Goal: Task Accomplishment & Management: Manage account settings

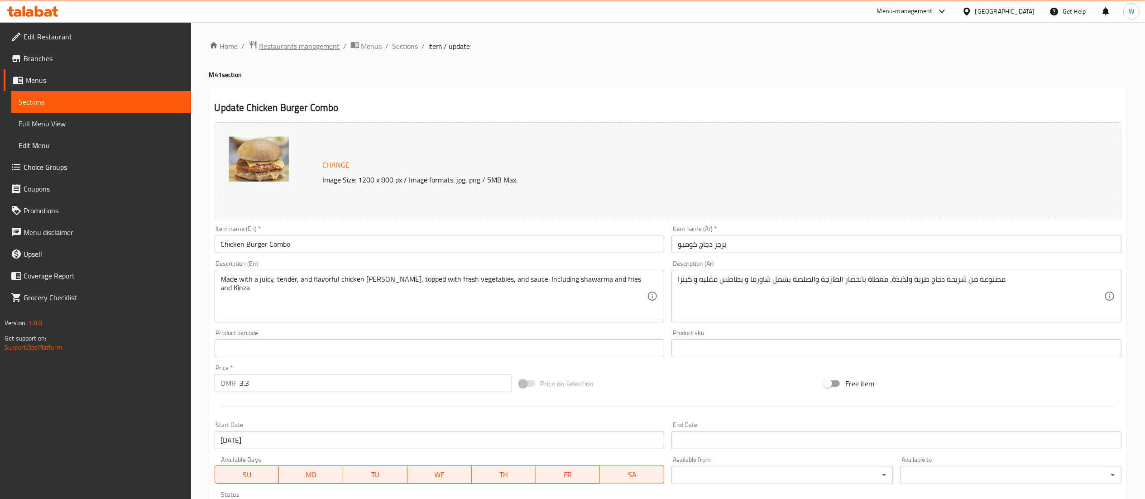
click at [305, 52] on span "Restaurants management" at bounding box center [300, 46] width 81 height 11
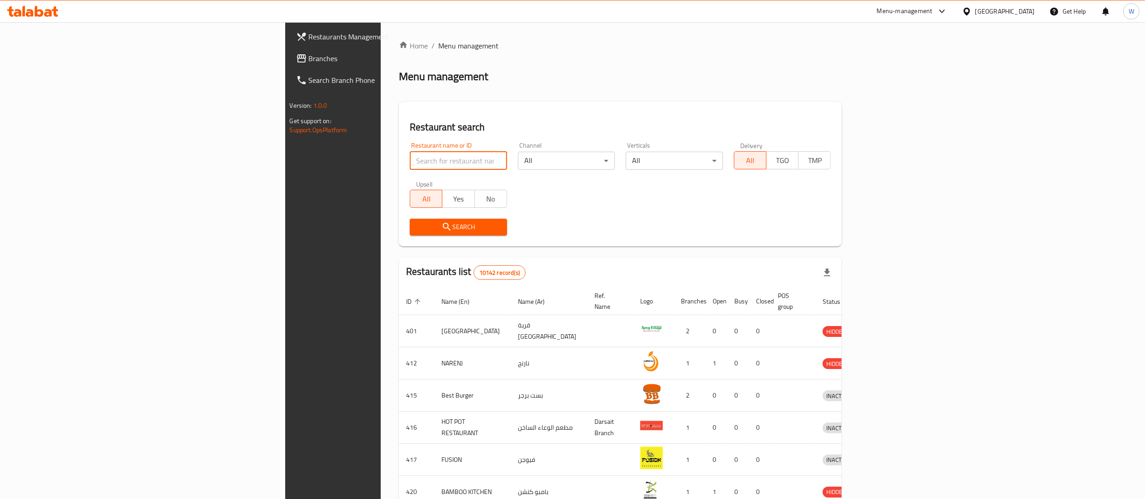
click at [410, 154] on input "search" at bounding box center [458, 161] width 97 height 18
paste input "657427"
type input "657427"
click at [417, 230] on span "Search" at bounding box center [458, 226] width 83 height 11
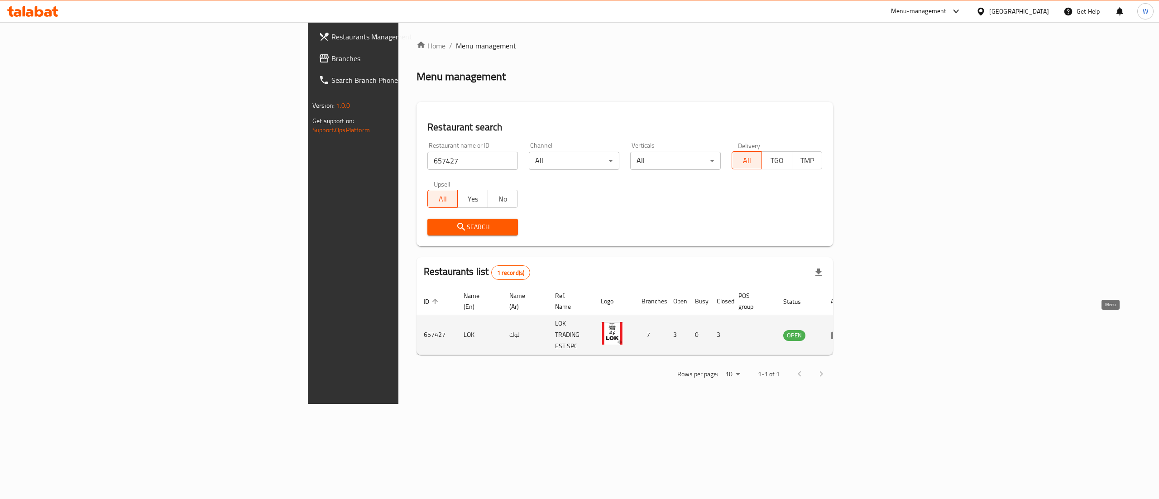
click at [841, 332] on icon "enhanced table" at bounding box center [836, 336] width 10 height 8
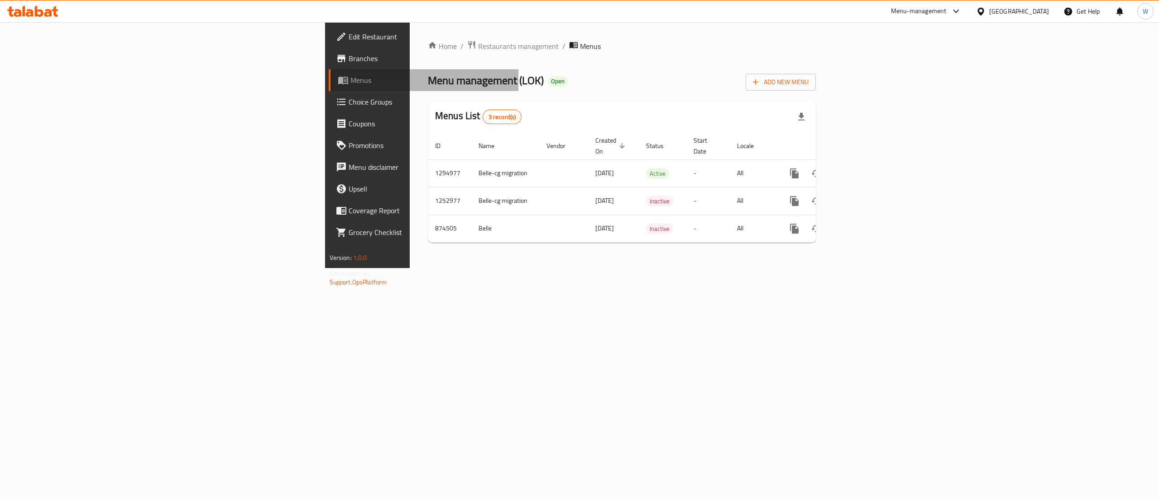
click at [329, 87] on link "Menus" at bounding box center [424, 80] width 190 height 22
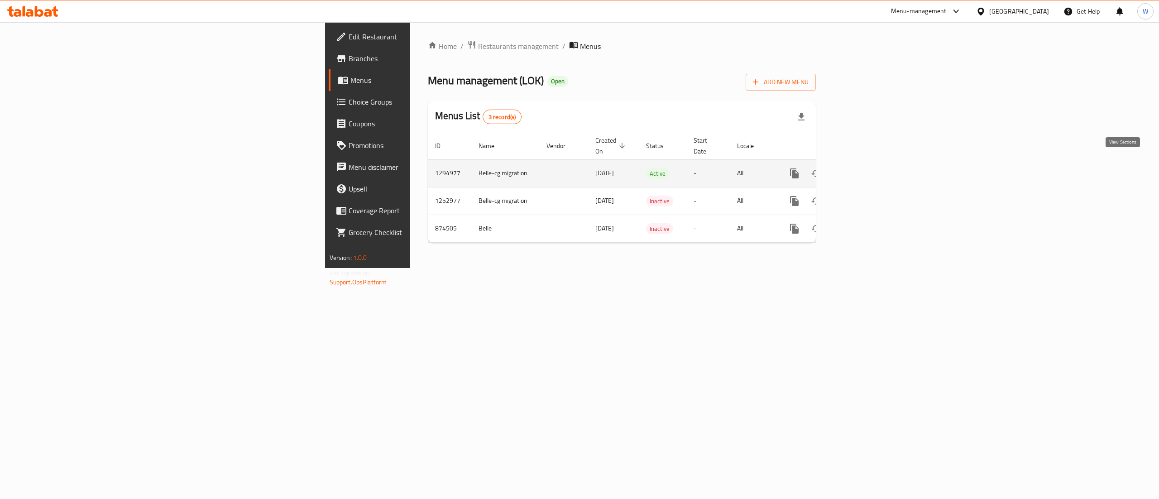
click at [864, 169] on icon "enhanced table" at bounding box center [860, 173] width 8 height 8
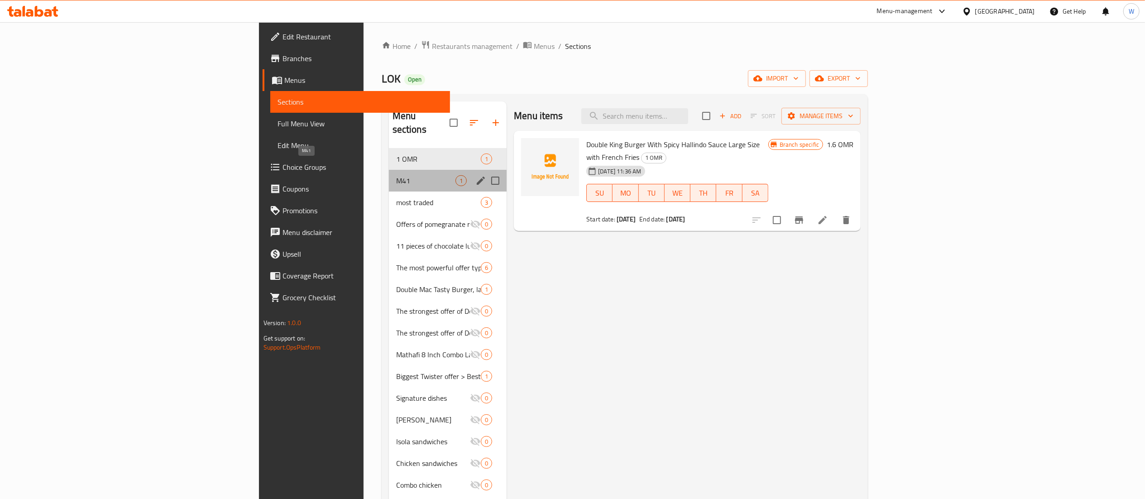
click at [396, 175] on span "M41" at bounding box center [425, 180] width 59 height 11
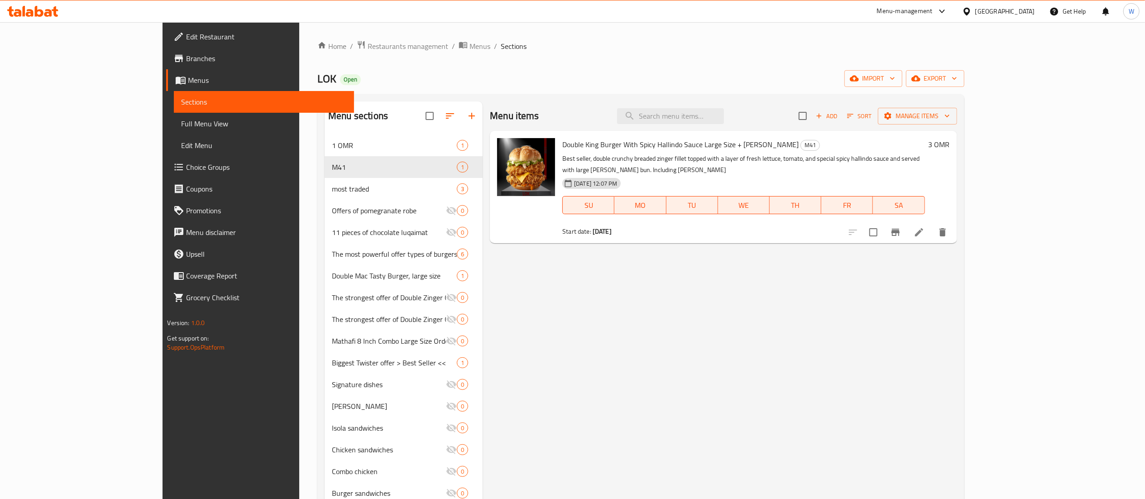
click at [186, 168] on span "Choice Groups" at bounding box center [266, 167] width 160 height 11
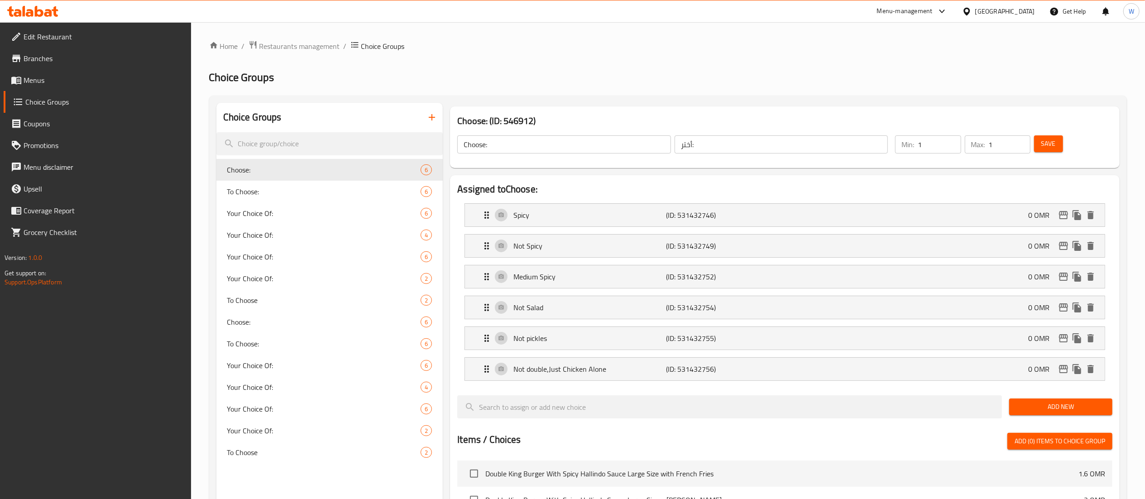
scroll to position [359, 0]
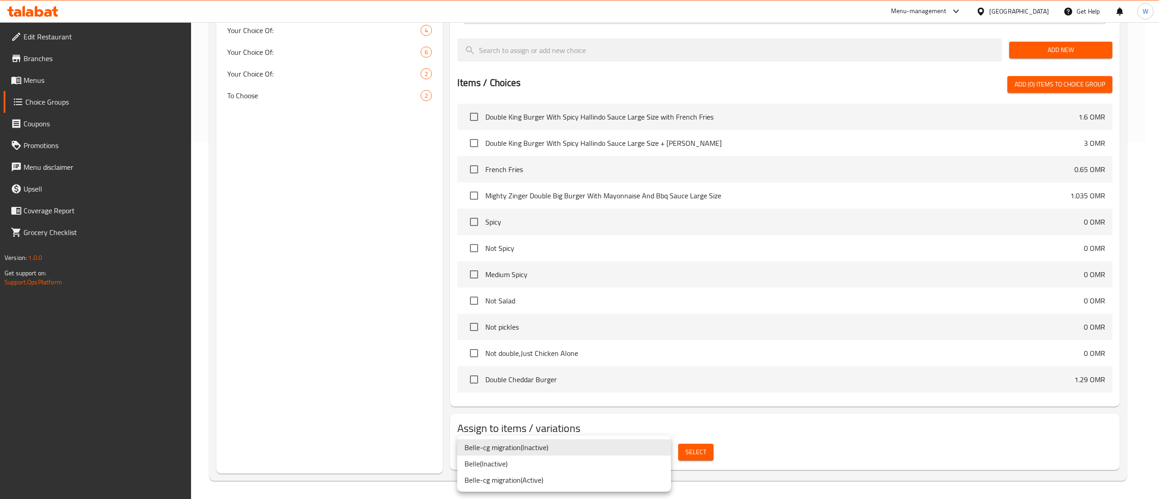
click at [667, 476] on li "Belle-cg migration ( Active )" at bounding box center [564, 480] width 214 height 16
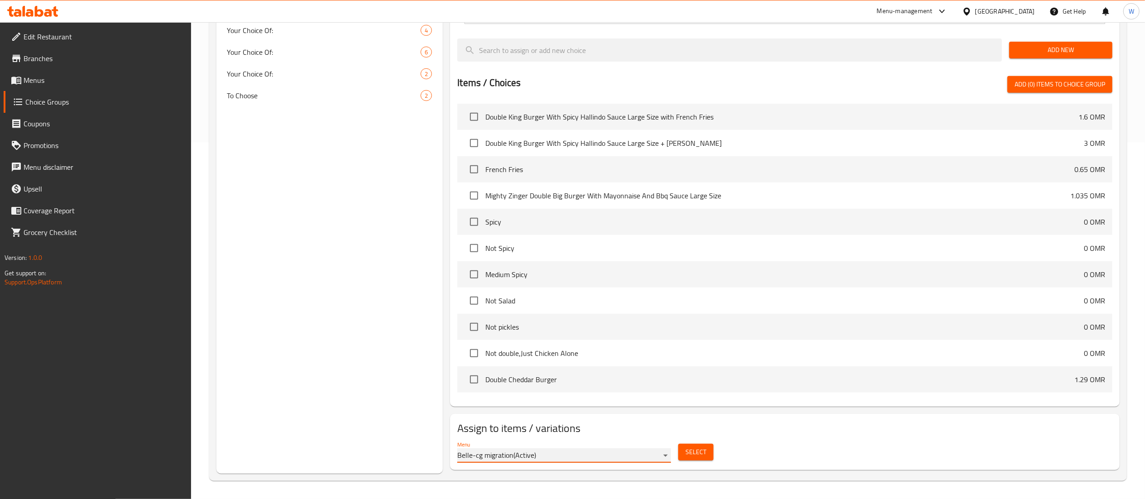
scroll to position [0, 0]
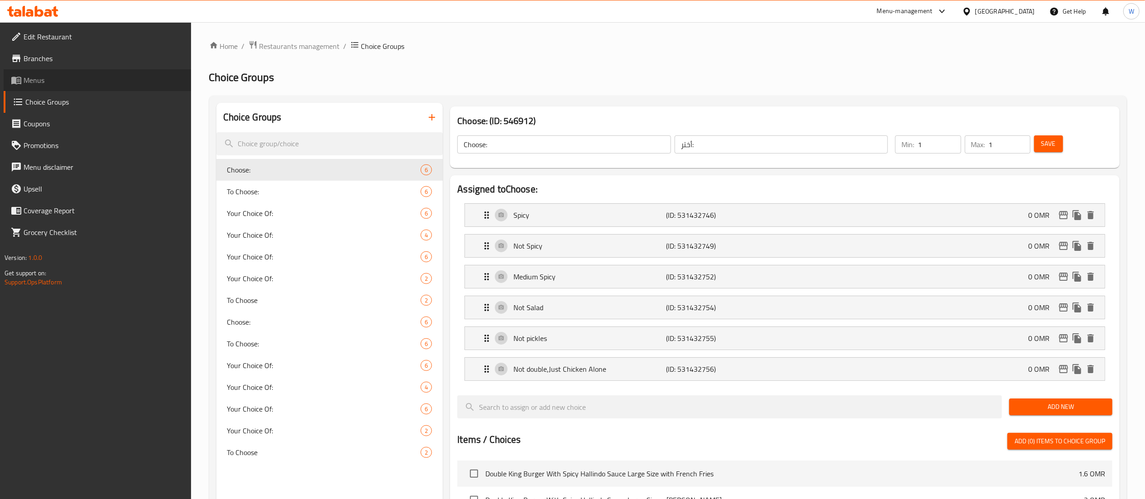
click at [139, 82] on span "Menus" at bounding box center [104, 80] width 160 height 11
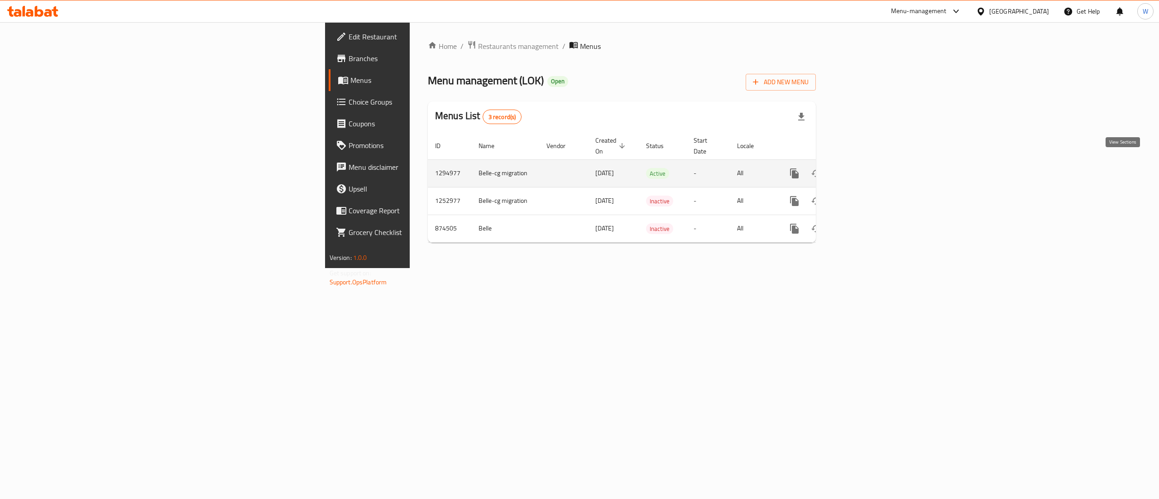
click at [864, 169] on icon "enhanced table" at bounding box center [860, 173] width 8 height 8
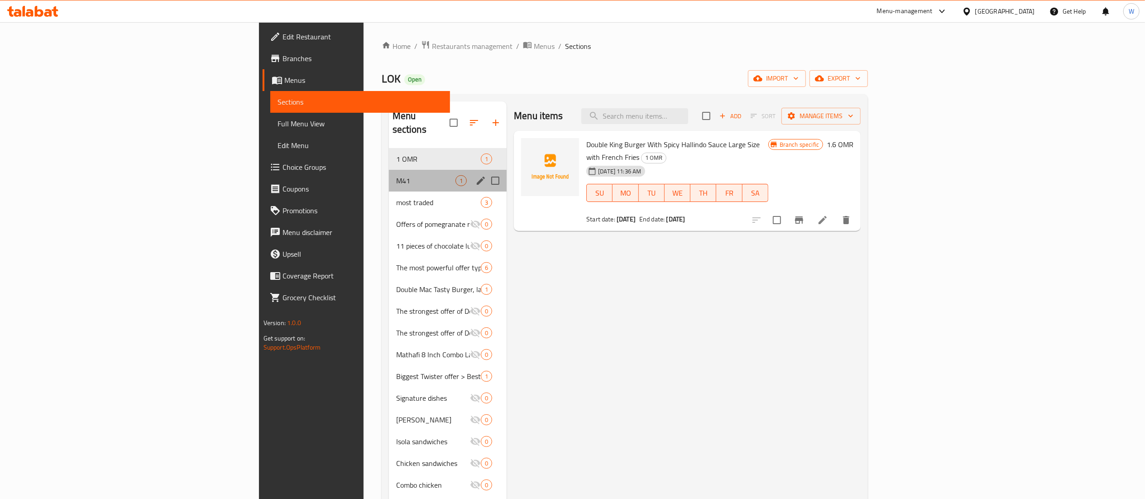
click at [389, 170] on div "M41 1" at bounding box center [448, 181] width 118 height 22
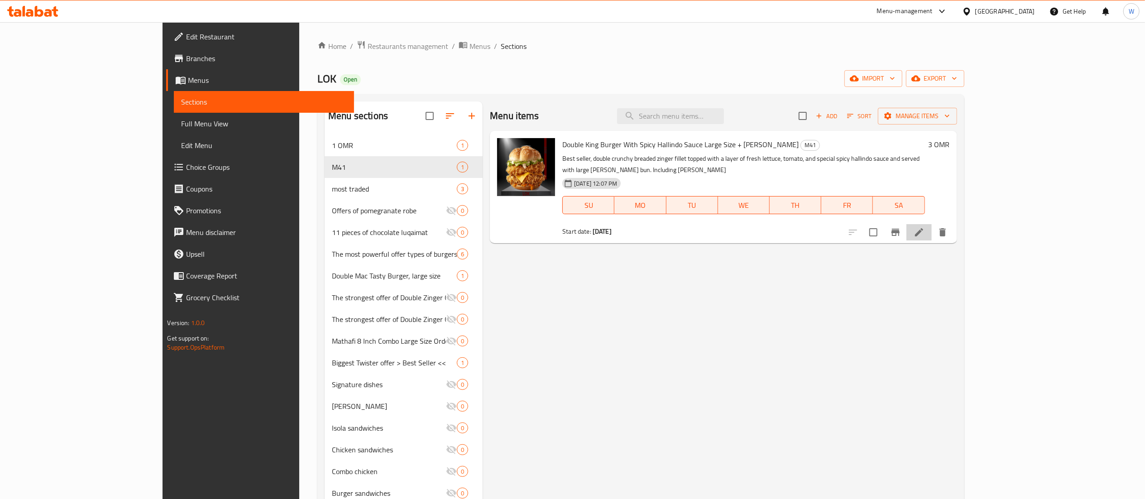
click at [932, 227] on li at bounding box center [919, 232] width 25 height 16
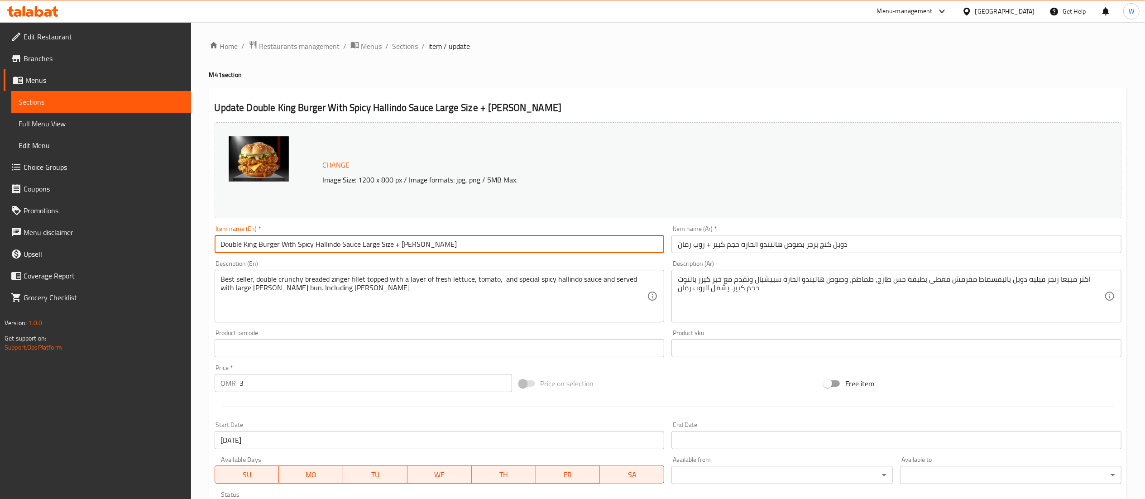
drag, startPoint x: 457, startPoint y: 243, endPoint x: 360, endPoint y: 255, distance: 97.2
click at [360, 255] on div "Item name (En)   * Double King Burger With Spicy Hallindo Sauce Large Size + [P…" at bounding box center [439, 239] width 457 height 35
click at [499, 244] on input "Double King Burger With Spicy Hallindo Sauce Large Size + [PERSON_NAME]" at bounding box center [440, 244] width 450 height 18
drag, startPoint x: 499, startPoint y: 244, endPoint x: 392, endPoint y: 253, distance: 107.7
click at [392, 253] on input "Double King Burger With Spicy Hallindo Sauce Large Size + [PERSON_NAME]" at bounding box center [440, 244] width 450 height 18
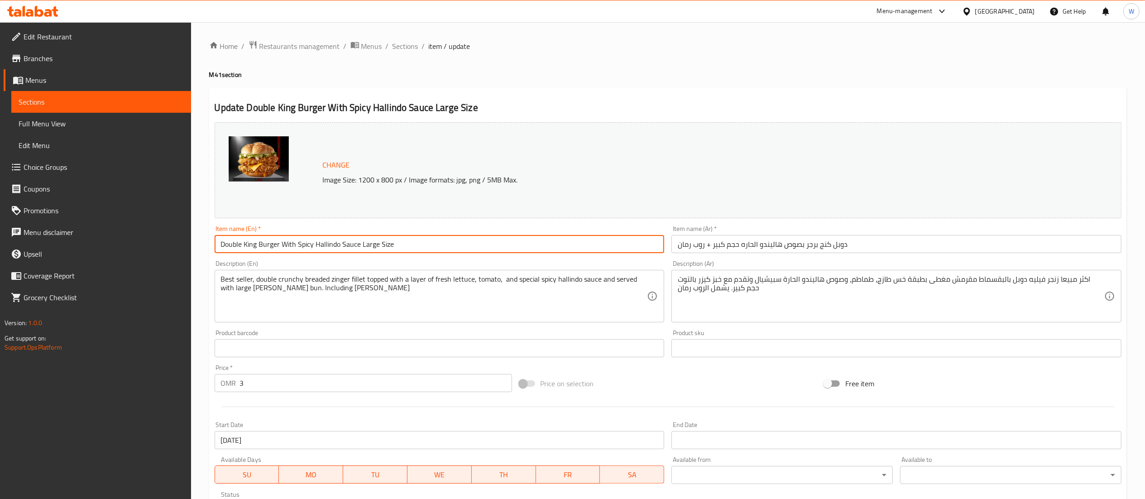
type input "Double King Burger With Spicy Hallindo Sauce Large Size"
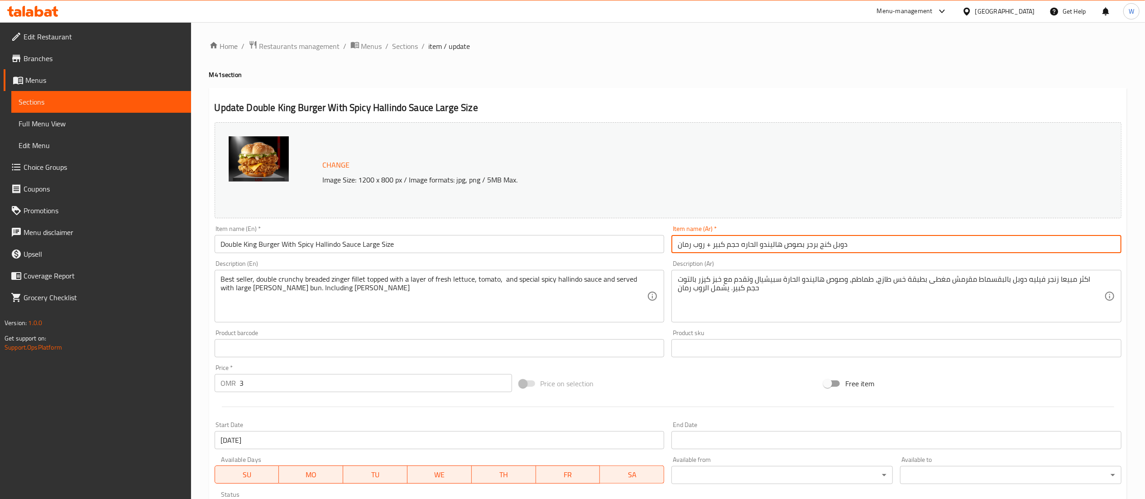
drag, startPoint x: 711, startPoint y: 250, endPoint x: 638, endPoint y: 257, distance: 73.3
click at [638, 257] on div "Change Image Size: 1200 x 800 px / Image formats: jpg, png / 5MB Max. Item name…" at bounding box center [668, 321] width 914 height 404
type input "دوبل كنج برجر بصوص هاليندو الحاره حجم كبير"
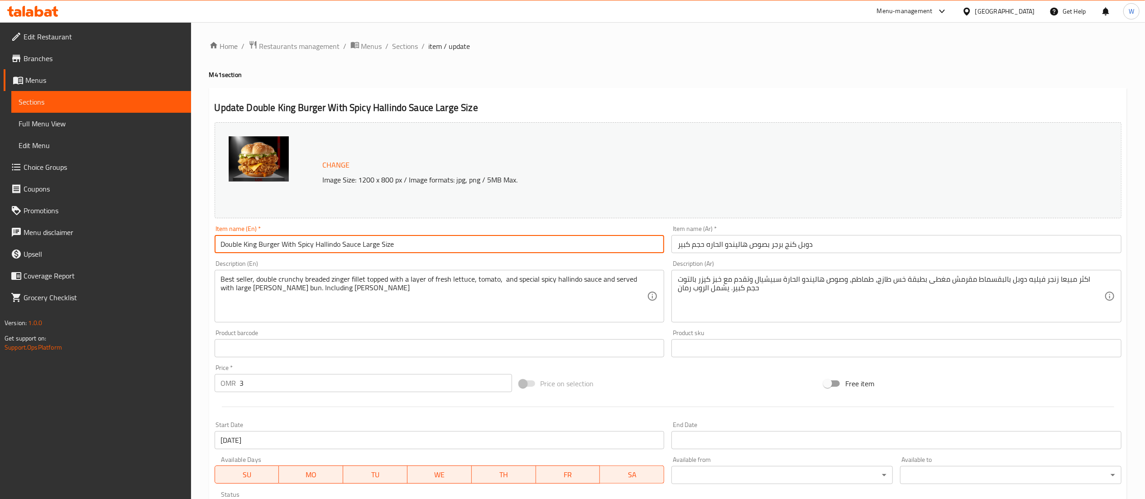
click at [557, 247] on input "Double King Burger With Spicy Hallindo Sauce Large Size" at bounding box center [440, 244] width 450 height 18
type input "Double King Burger With Spicy Hallindo Sauce Large Size Meal"
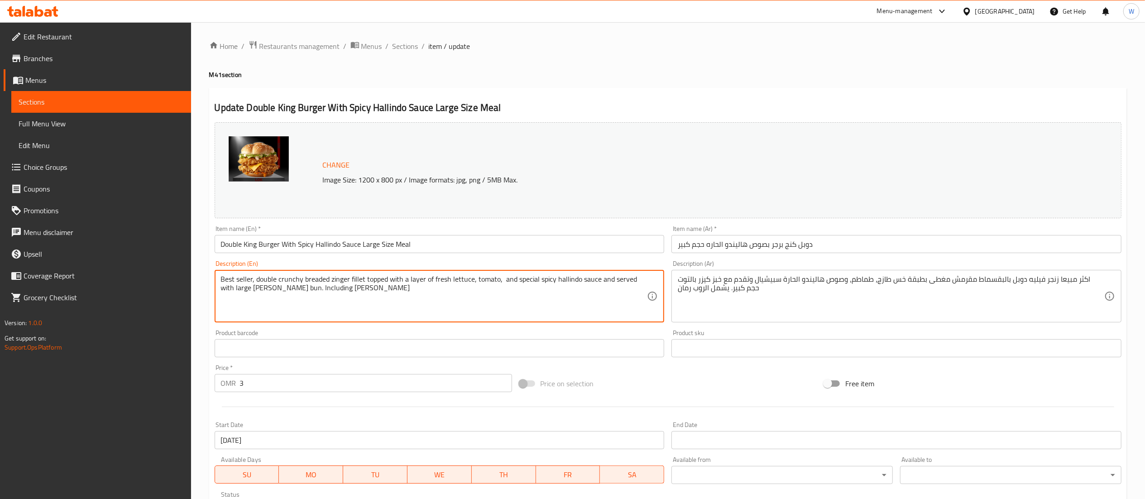
drag, startPoint x: 384, startPoint y: 293, endPoint x: 206, endPoint y: 284, distance: 179.1
click at [377, 287] on textarea "Best seller, double crunchy breaded zinger fillet topped with a layer of fresh …" at bounding box center [434, 296] width 427 height 43
drag, startPoint x: 376, startPoint y: 300, endPoint x: 209, endPoint y: 283, distance: 167.5
click at [209, 283] on div "Update Double King Burger With Spicy Hallindo Sauce Large Size Meal Change Imag…" at bounding box center [668, 358] width 918 height 540
type textarea "I"
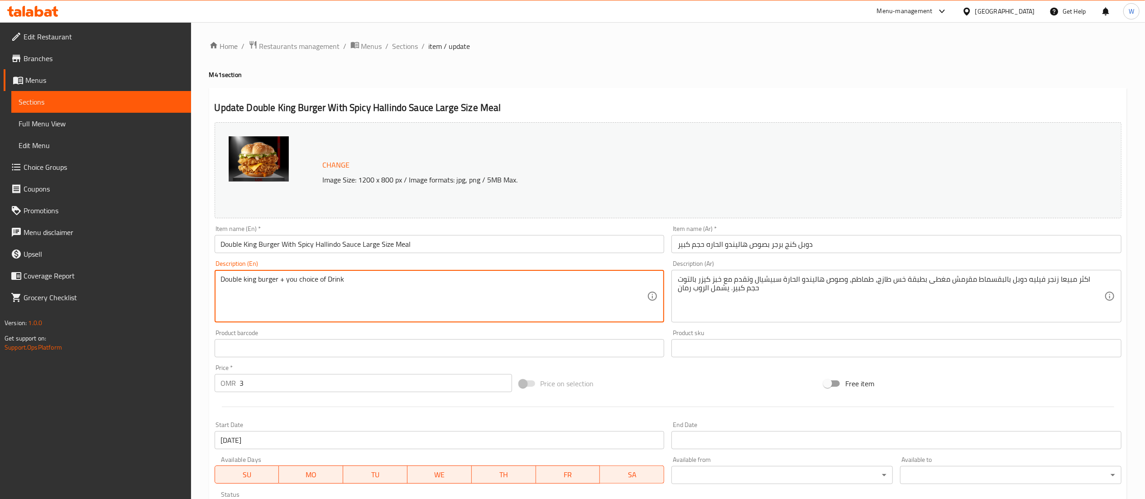
click at [290, 282] on textarea "Double king burger + you choice of Drink" at bounding box center [434, 296] width 427 height 43
click at [539, 293] on textarea "Double king burger + You choice of Drink" at bounding box center [434, 296] width 427 height 43
type textarea "Double king burger + You choice of Drink"
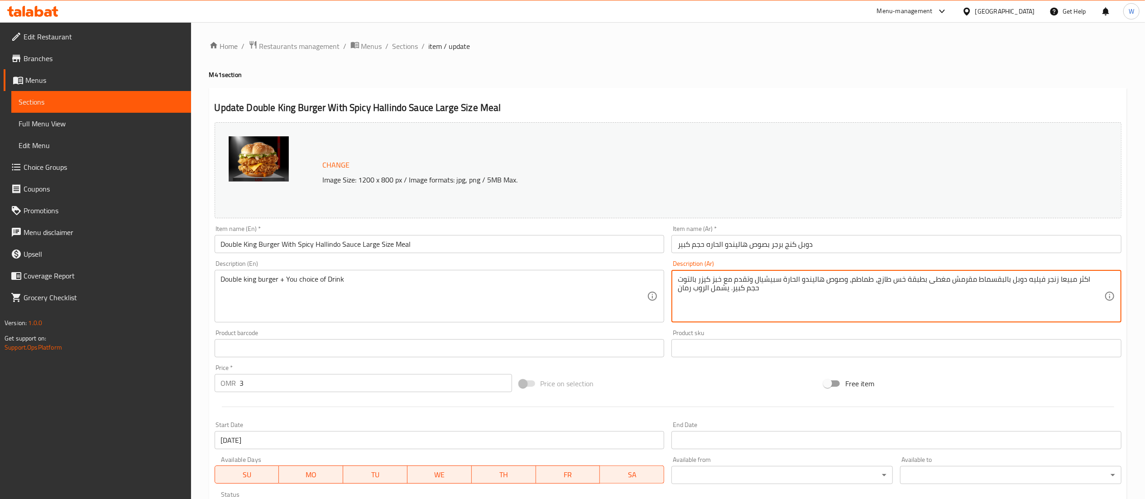
click at [862, 294] on textarea "اكثر مبيعا زنجر فيليه دوبل بالبقسماط مقرمش مغطى بطبقة خس طازج، طماطم، وصوص هالي…" at bounding box center [891, 296] width 427 height 43
paste textarea "رجر كينج مزدوج + مشروب من اختيارك"
drag, startPoint x: 761, startPoint y: 280, endPoint x: 741, endPoint y: 289, distance: 21.7
click at [741, 289] on textarea "برجر كينج مزدوج + مشروب من اختيارك" at bounding box center [891, 296] width 427 height 43
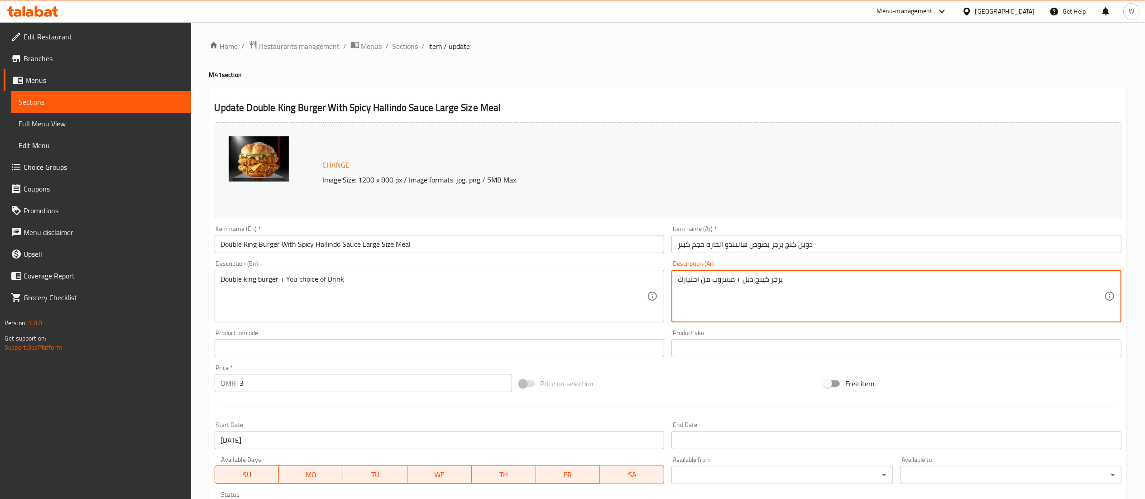
type textarea "برجر كينج دبل + مشروب من اختيارك"
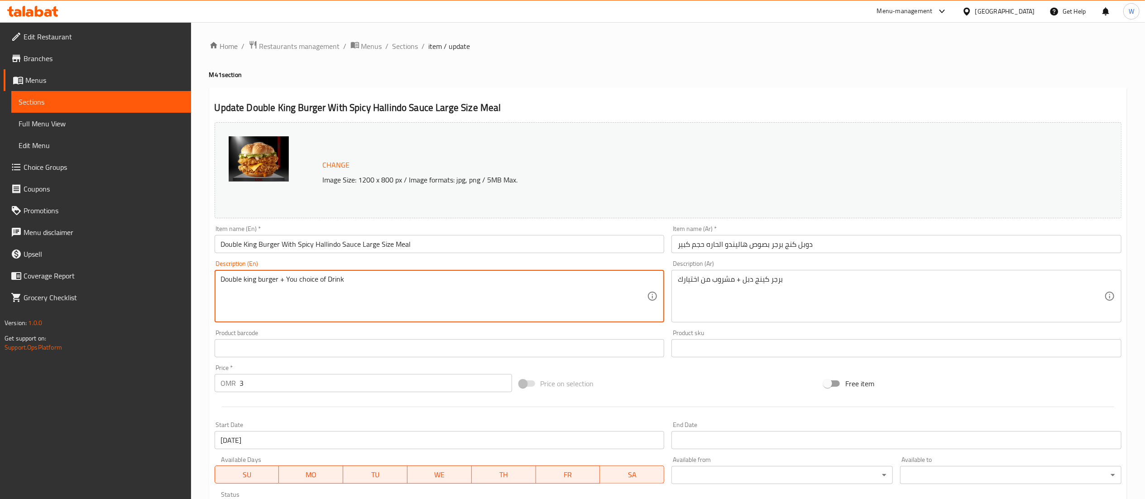
scroll to position [153, 0]
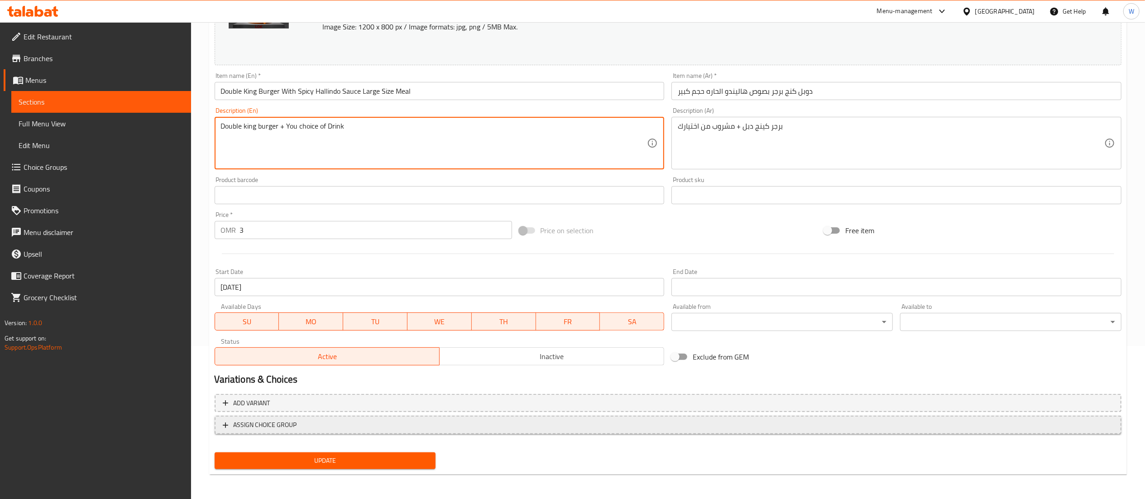
click at [481, 423] on span "ASSIGN CHOICE GROUP" at bounding box center [668, 424] width 891 height 11
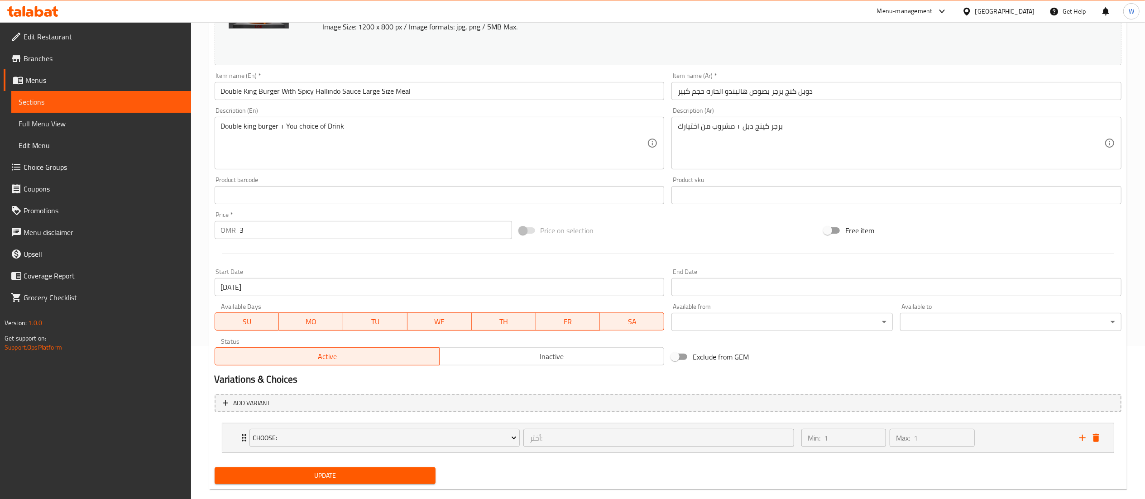
scroll to position [169, 0]
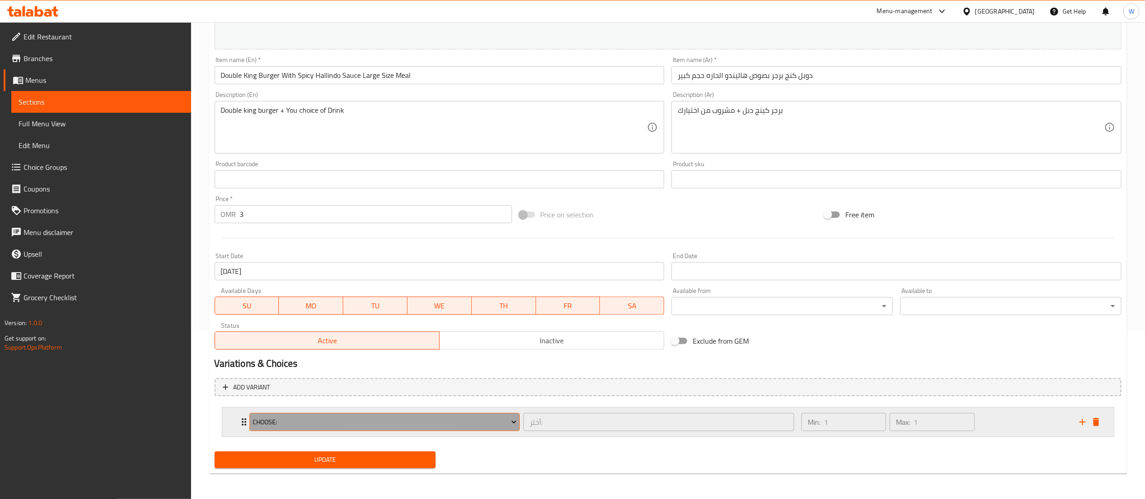
click at [482, 427] on span "Choose:" at bounding box center [385, 422] width 264 height 11
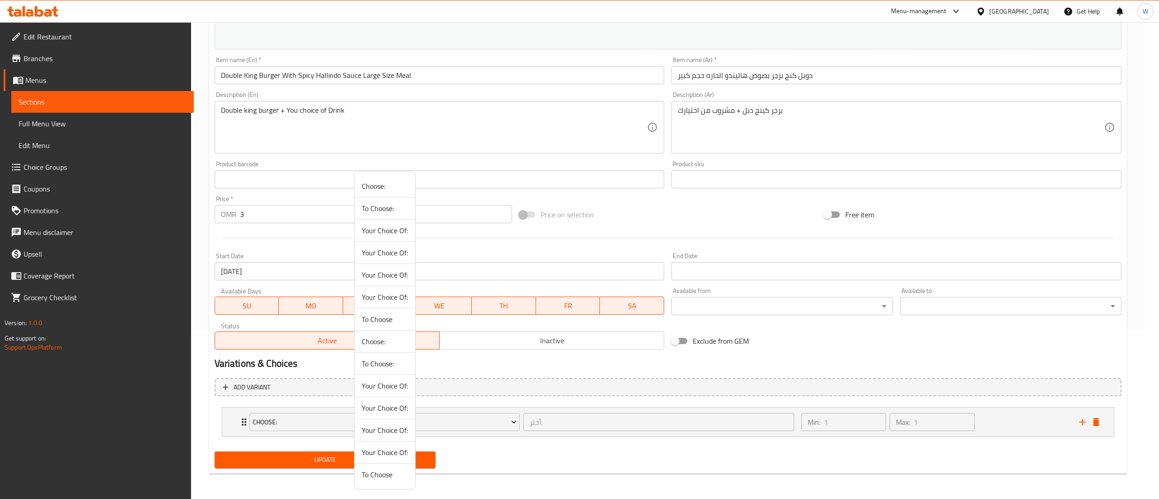
click at [399, 454] on span "Your Choice Of:" at bounding box center [385, 452] width 46 height 11
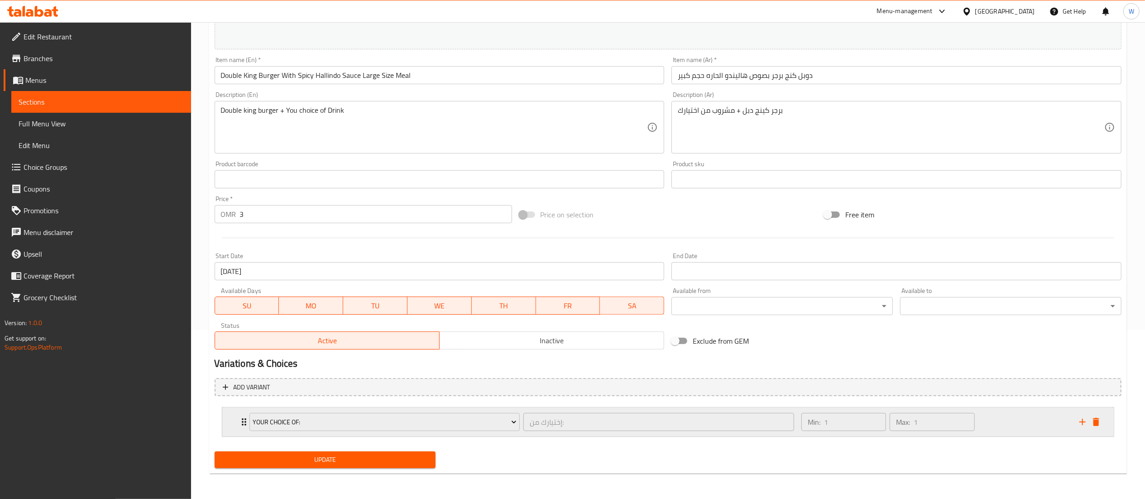
click at [1034, 417] on div "Min: 1 ​ Max: 1 ​" at bounding box center [935, 422] width 278 height 29
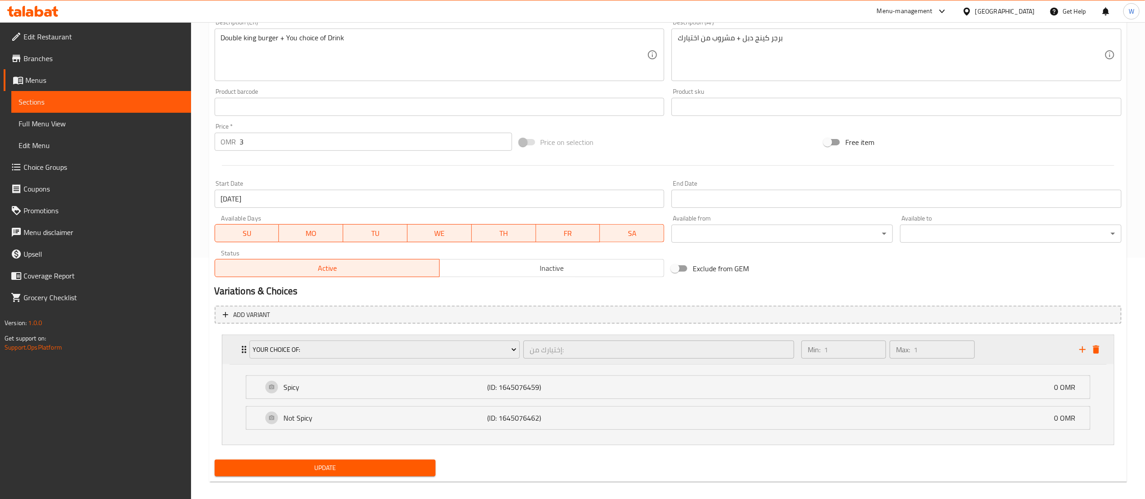
scroll to position [250, 0]
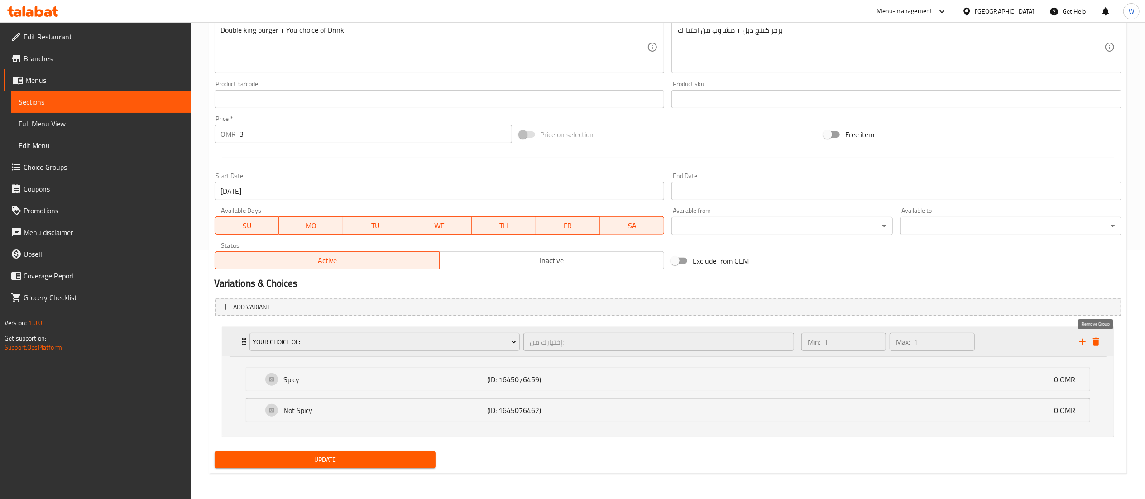
click at [1099, 341] on icon "delete" at bounding box center [1096, 342] width 6 height 8
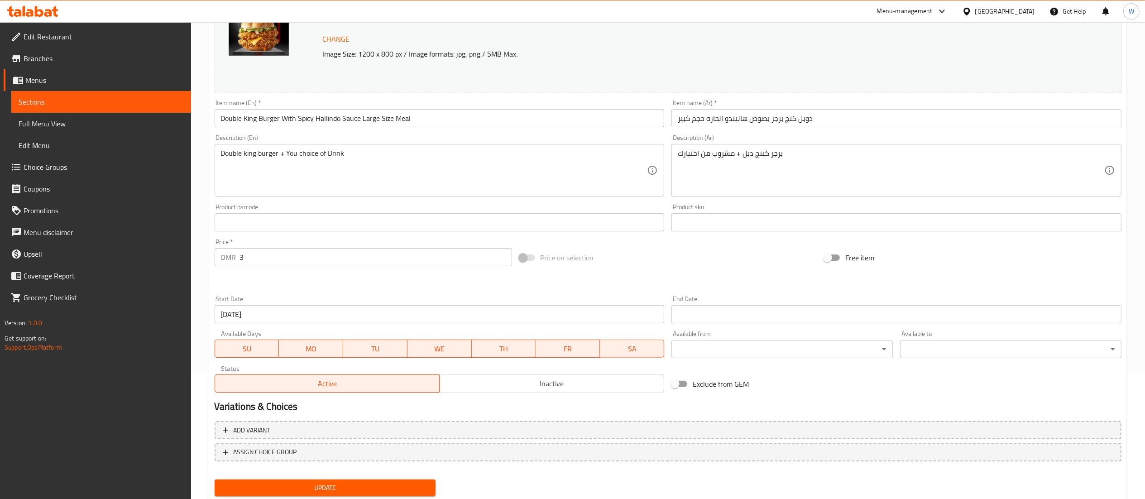
scroll to position [153, 0]
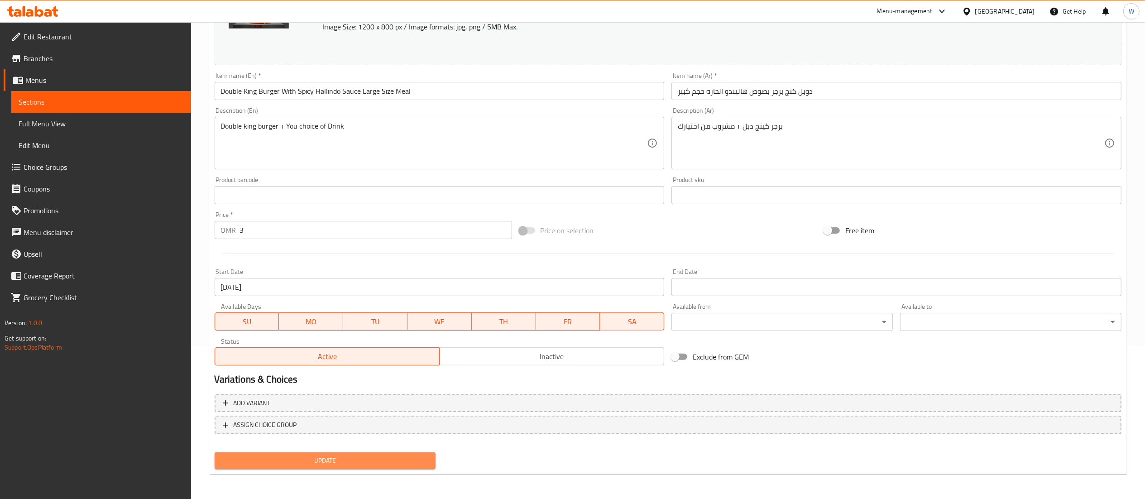
click at [322, 457] on span "Update" at bounding box center [325, 460] width 207 height 11
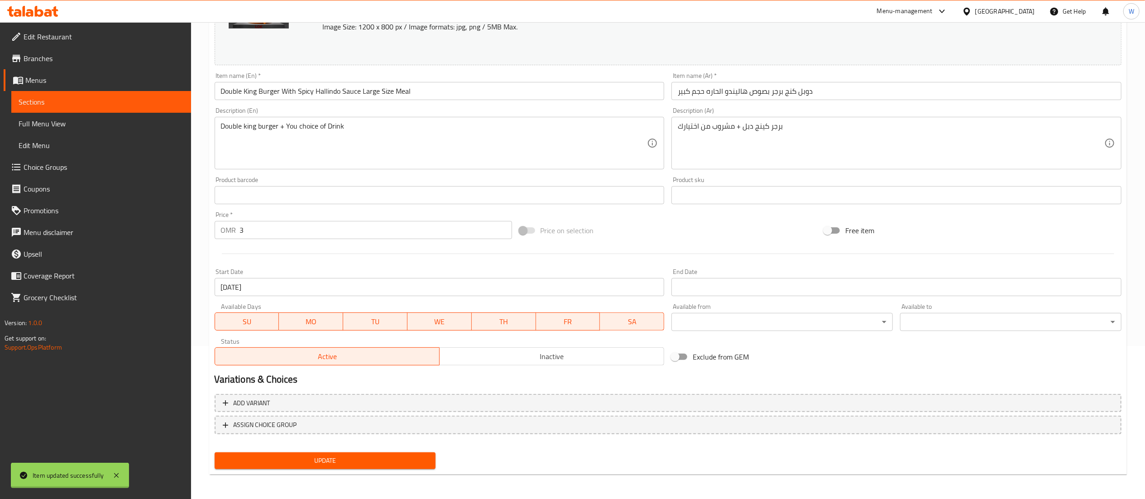
scroll to position [0, 0]
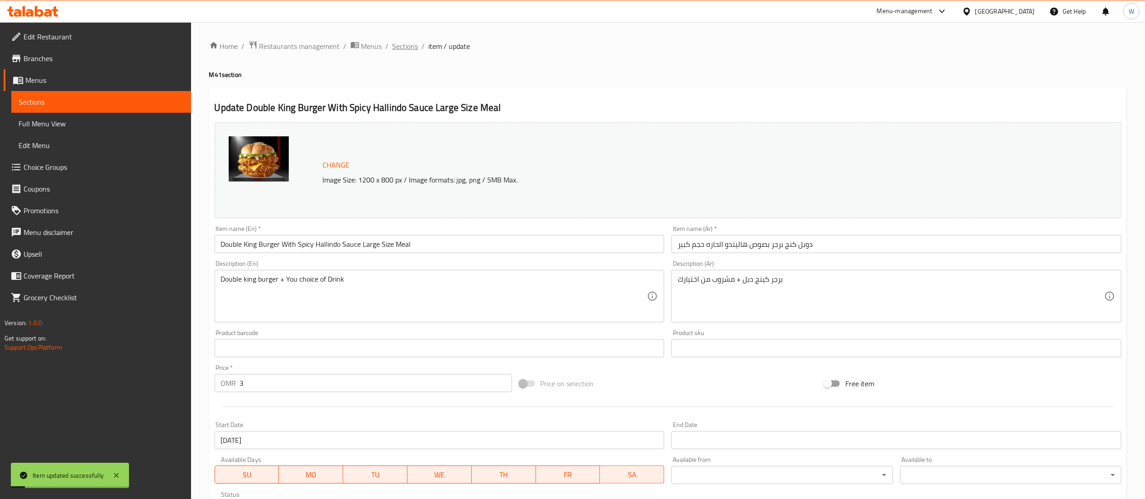
click at [393, 43] on span "Sections" at bounding box center [406, 46] width 26 height 11
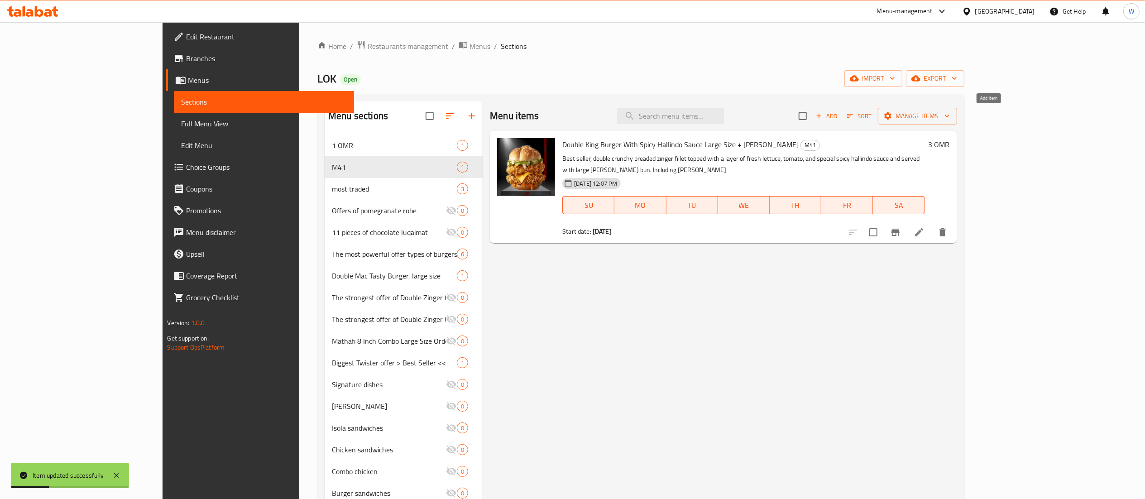
click at [823, 114] on icon "button" at bounding box center [819, 116] width 8 height 8
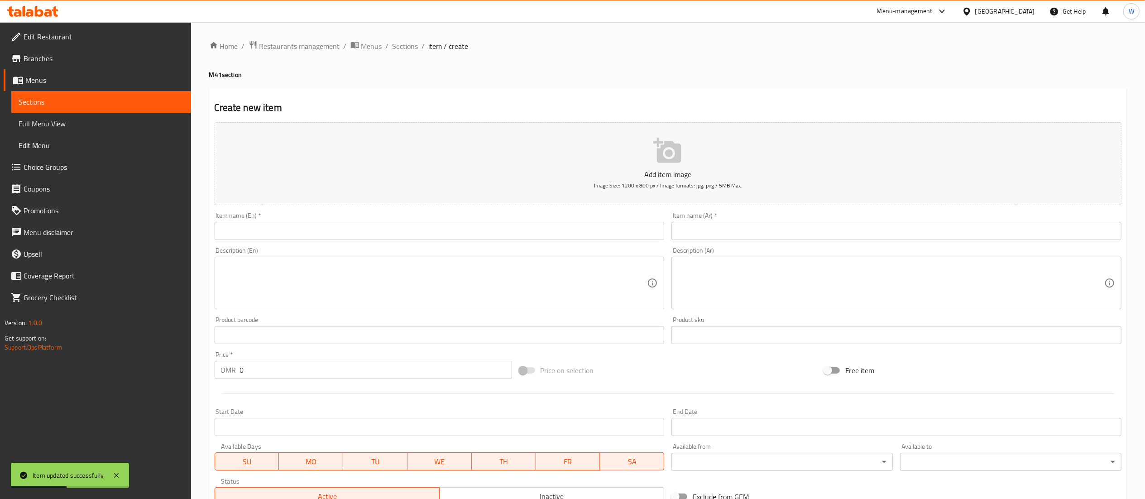
click at [428, 228] on input "text" at bounding box center [440, 231] width 450 height 18
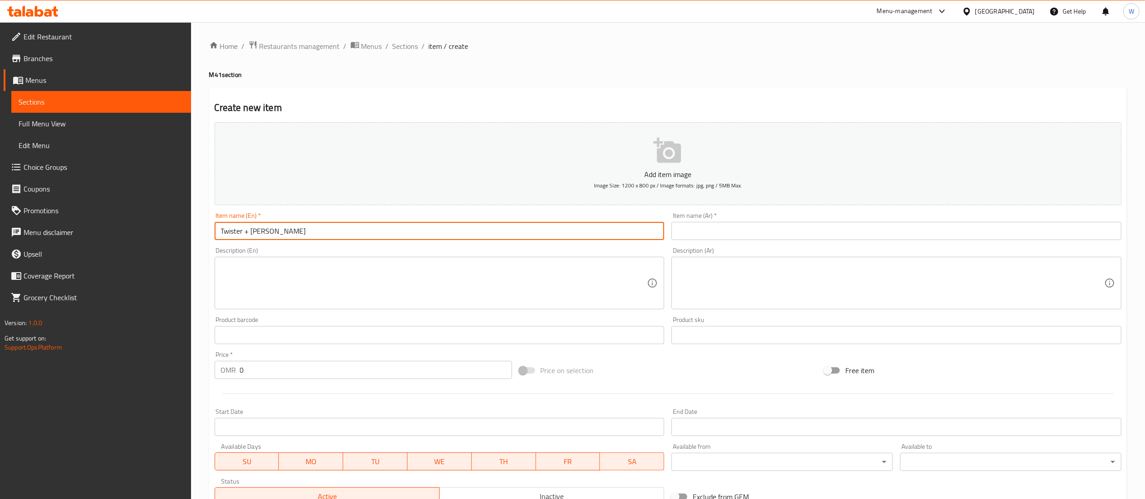
click at [559, 235] on input "Twister + [PERSON_NAME]" at bounding box center [440, 231] width 450 height 18
type input "Twister + [PERSON_NAME]"
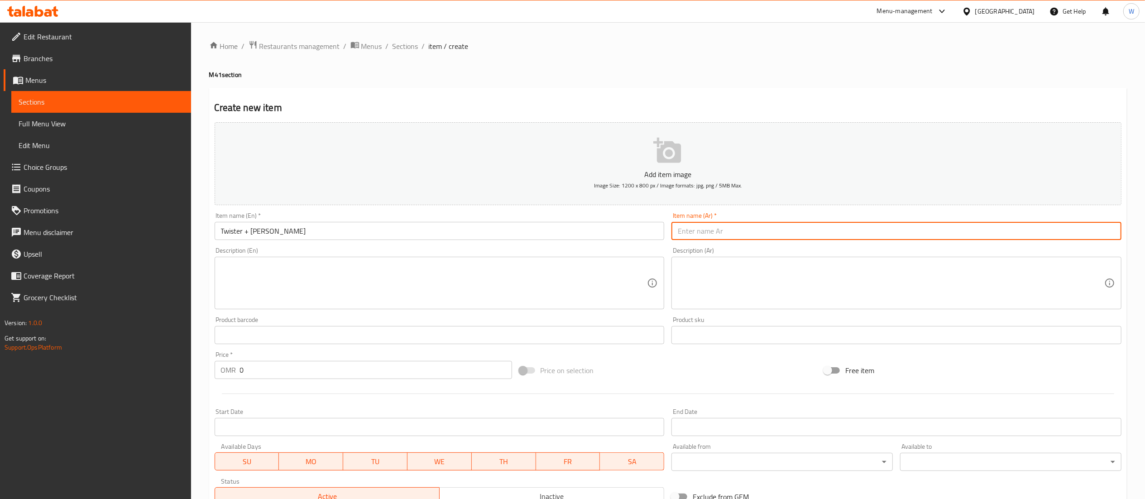
click at [790, 235] on input "text" at bounding box center [897, 231] width 450 height 18
paste input "تويستر + روب رومان"
type input "تويستر + روب رومان"
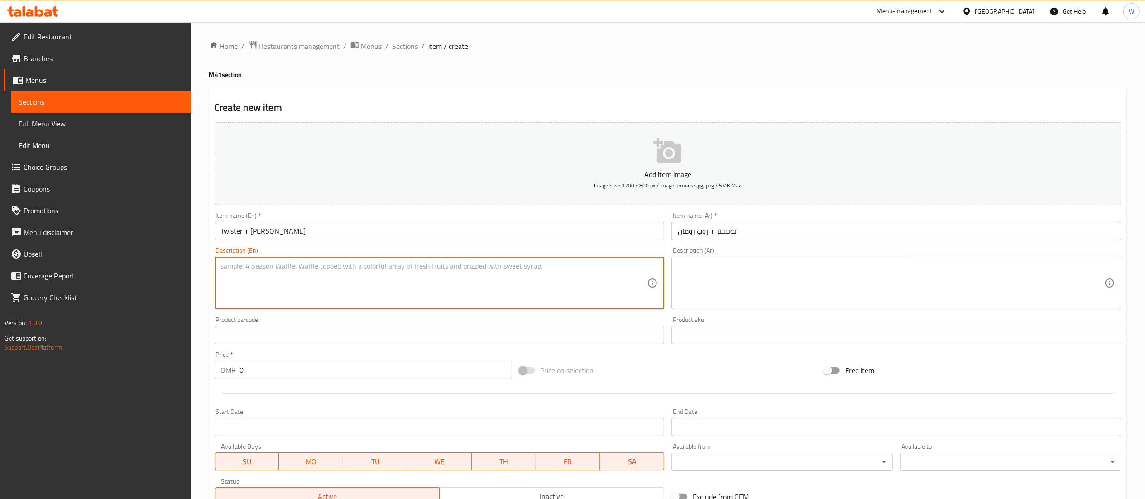
click at [401, 279] on textarea at bounding box center [434, 283] width 427 height 43
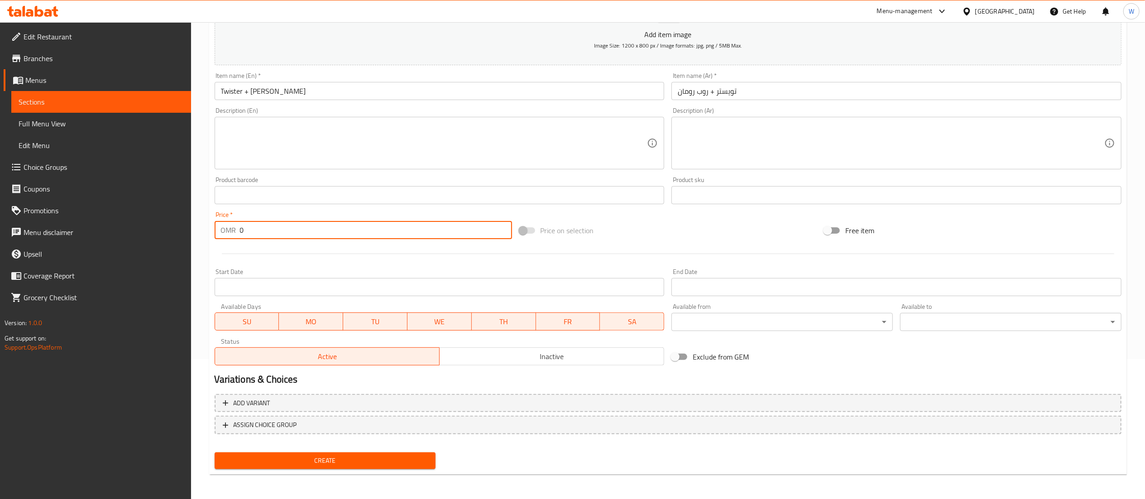
click at [441, 237] on input "0" at bounding box center [376, 230] width 272 height 18
type input "3"
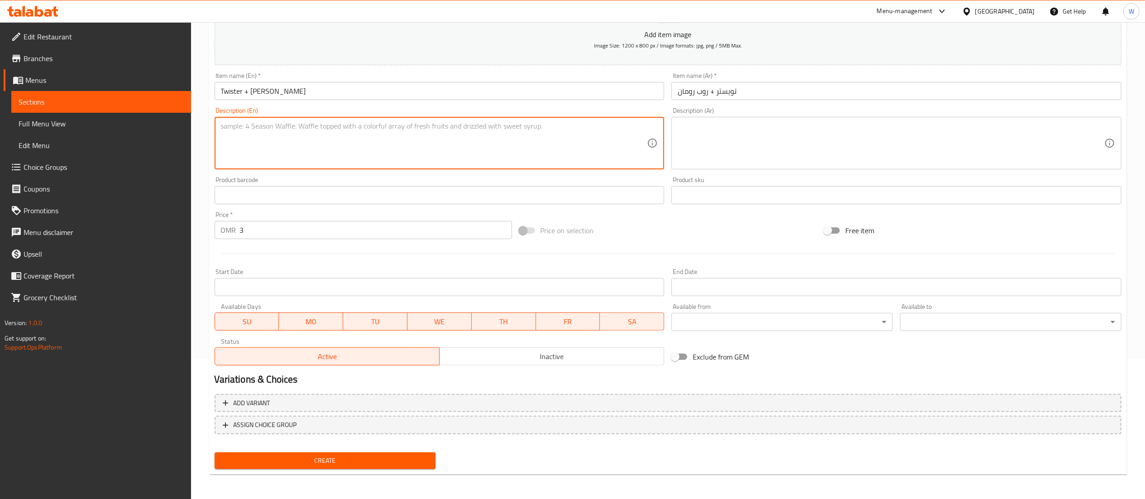
click at [418, 149] on textarea at bounding box center [434, 143] width 427 height 43
click at [421, 146] on textarea "Twister sandrich meal with [PERSON_NAME]" at bounding box center [434, 143] width 427 height 43
click at [261, 128] on textarea "Twister sandrich meal with [PERSON_NAME]" at bounding box center [434, 143] width 427 height 43
click at [272, 128] on textarea "Twister sandwich meal with [PERSON_NAME]" at bounding box center [434, 143] width 427 height 43
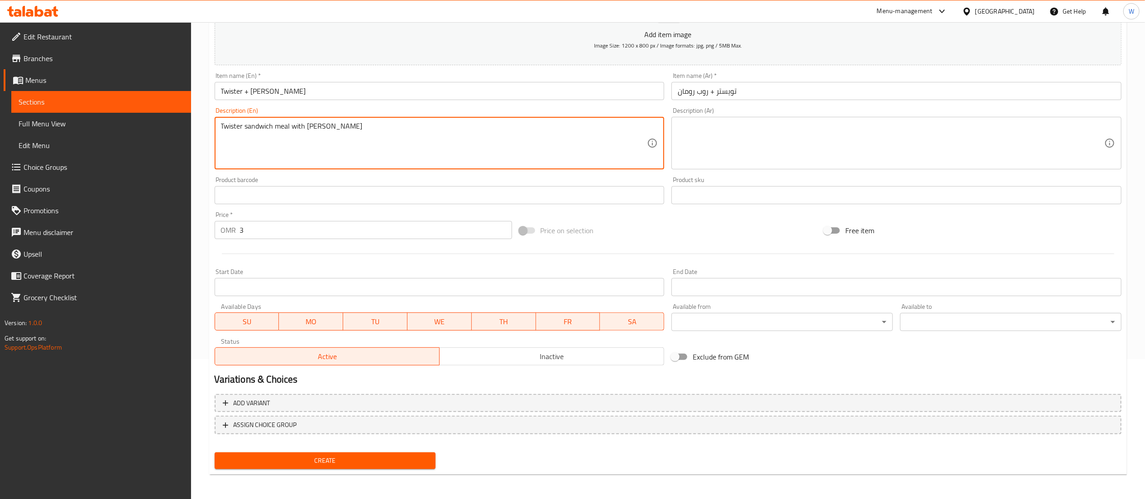
click at [272, 128] on textarea "Twister sandwich meal with [PERSON_NAME]" at bounding box center [434, 143] width 427 height 43
type textarea "Twister sandwich meal with [PERSON_NAME]"
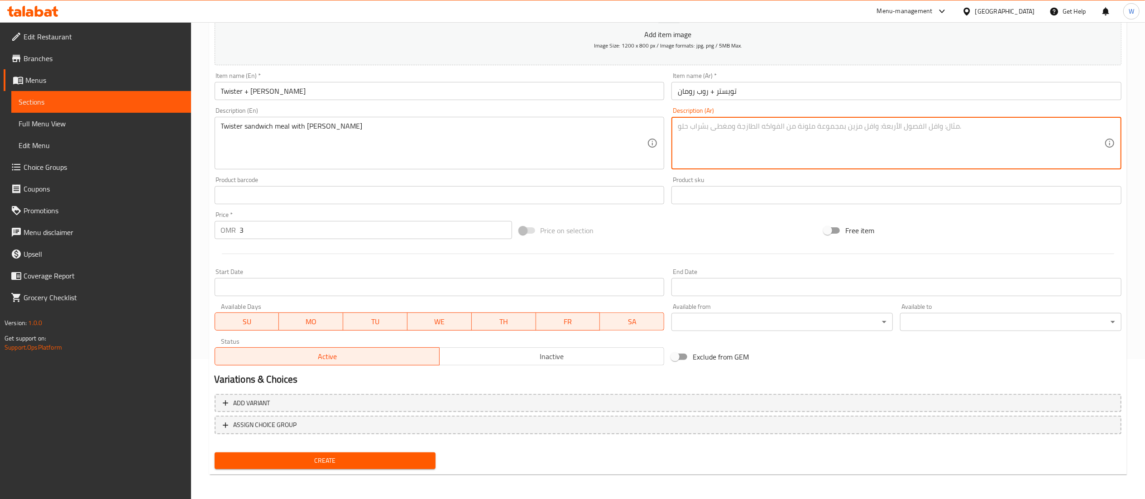
click at [845, 143] on textarea at bounding box center [891, 143] width 427 height 43
paste textarea "وجبة [PERSON_NAME] مع [PERSON_NAME]"
type textarea "وجبة [PERSON_NAME] مع [PERSON_NAME]"
click at [578, 288] on input "Start Date" at bounding box center [440, 287] width 450 height 18
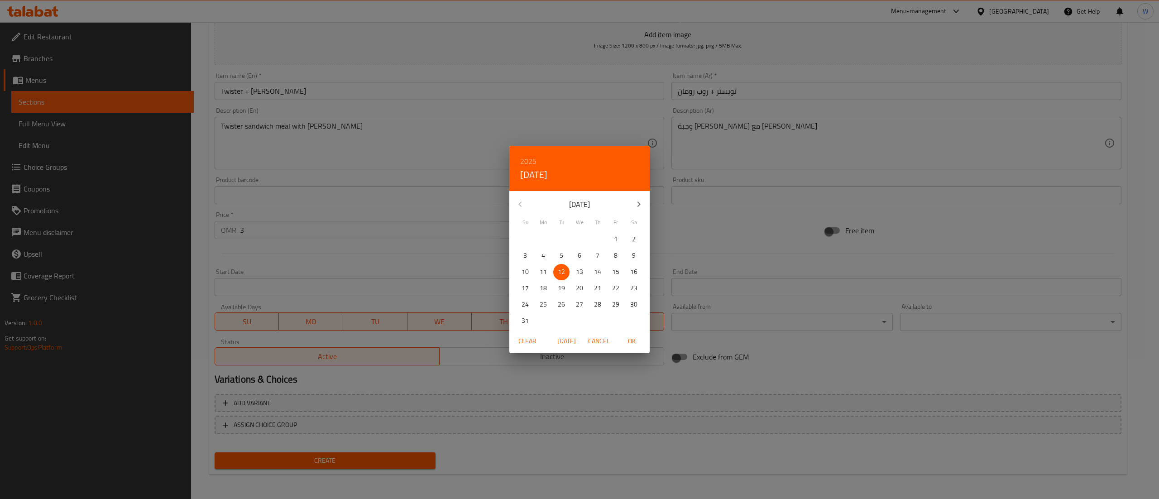
click at [580, 272] on p "13" at bounding box center [579, 271] width 7 height 11
click at [634, 338] on span "OK" at bounding box center [632, 341] width 22 height 11
type input "[DATE]"
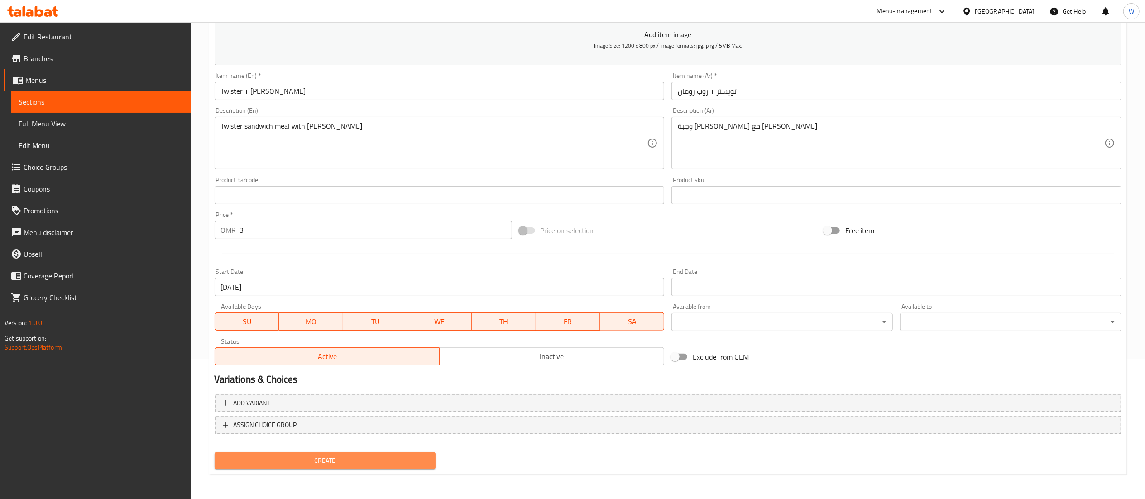
click at [361, 462] on span "Create" at bounding box center [325, 460] width 207 height 11
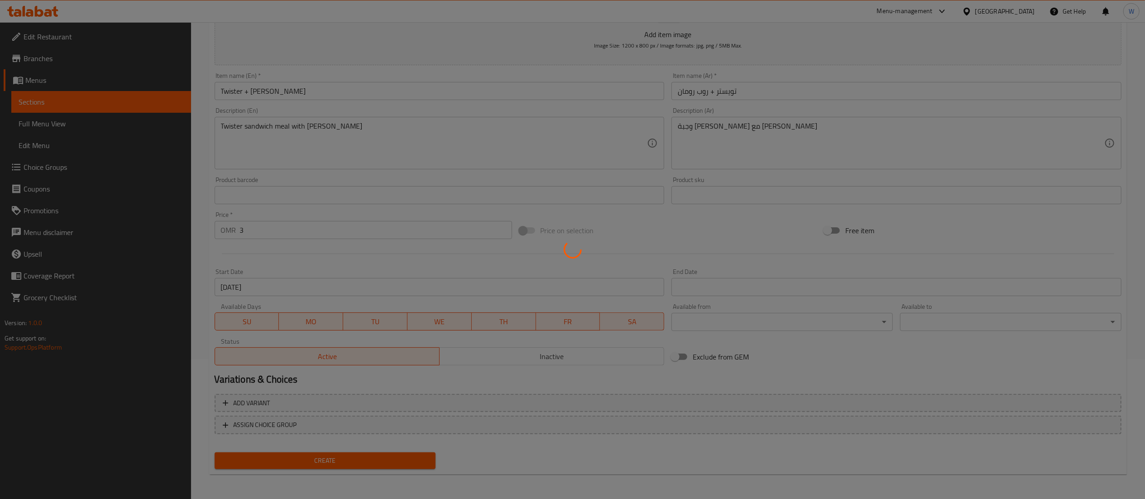
type input "0"
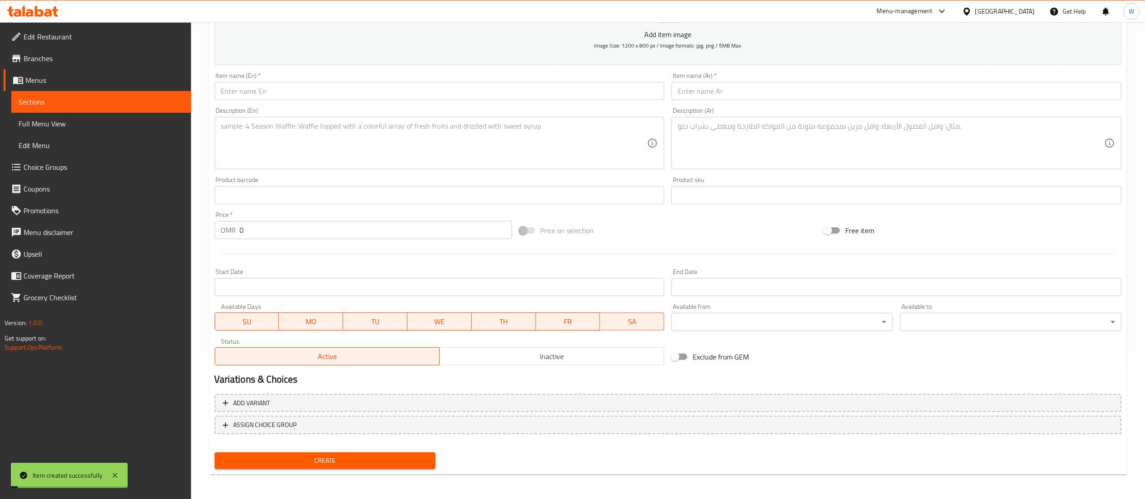
scroll to position [0, 0]
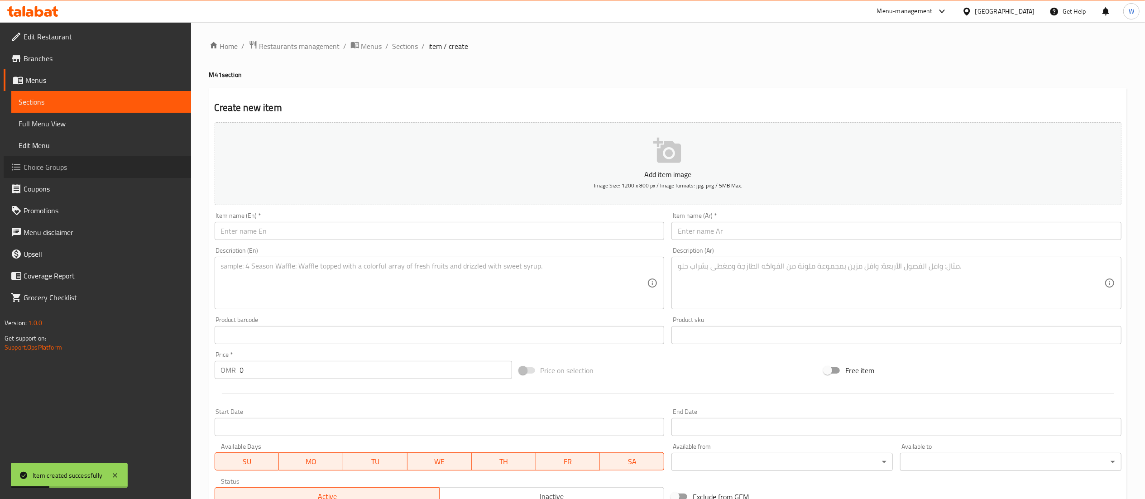
click at [85, 164] on span "Choice Groups" at bounding box center [104, 167] width 160 height 11
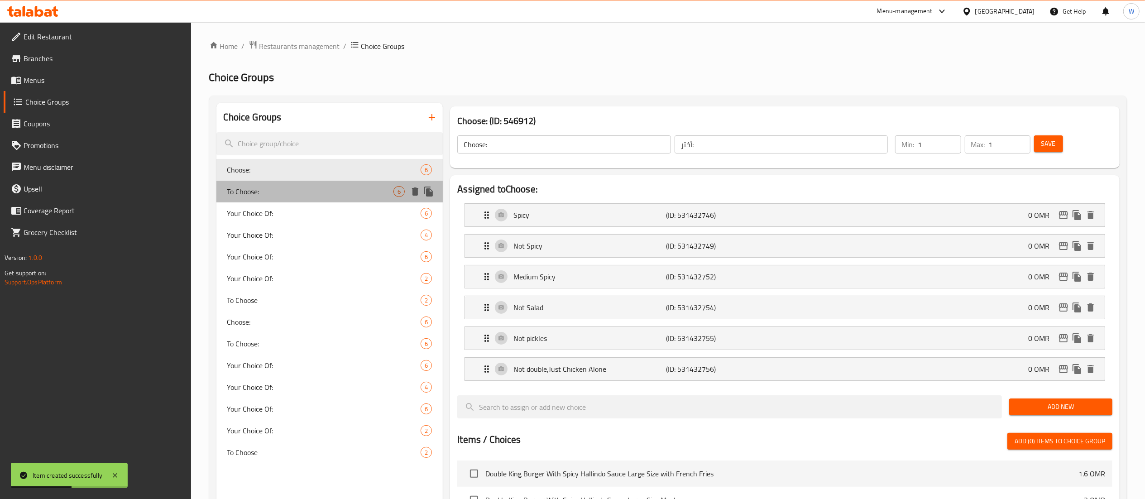
click at [341, 197] on span "To Choose:" at bounding box center [310, 191] width 167 height 11
type input "To Choose:"
type input "أختار:"
type input "0"
type input "5"
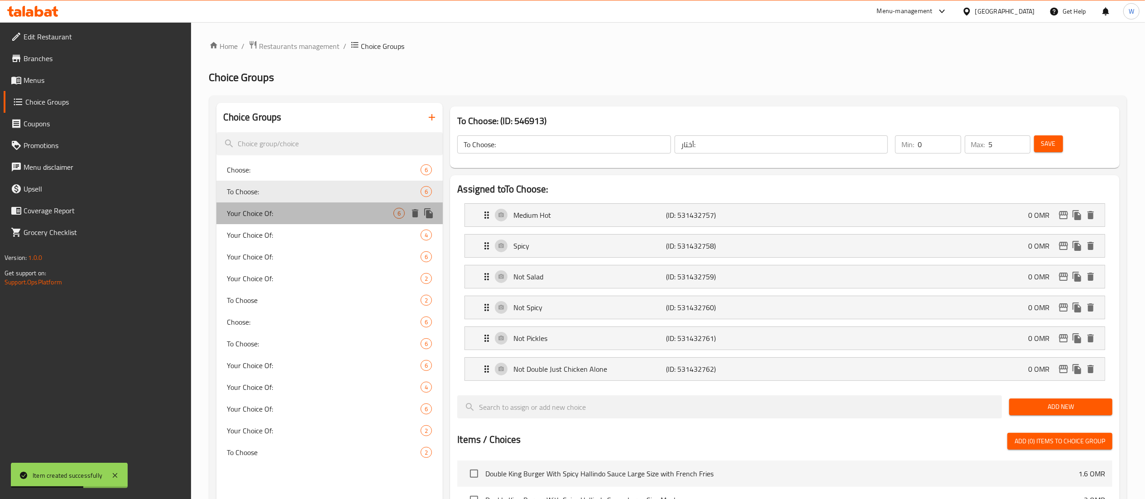
click at [343, 220] on div "Your Choice Of: 6" at bounding box center [329, 213] width 227 height 22
type input "Your Choice Of:"
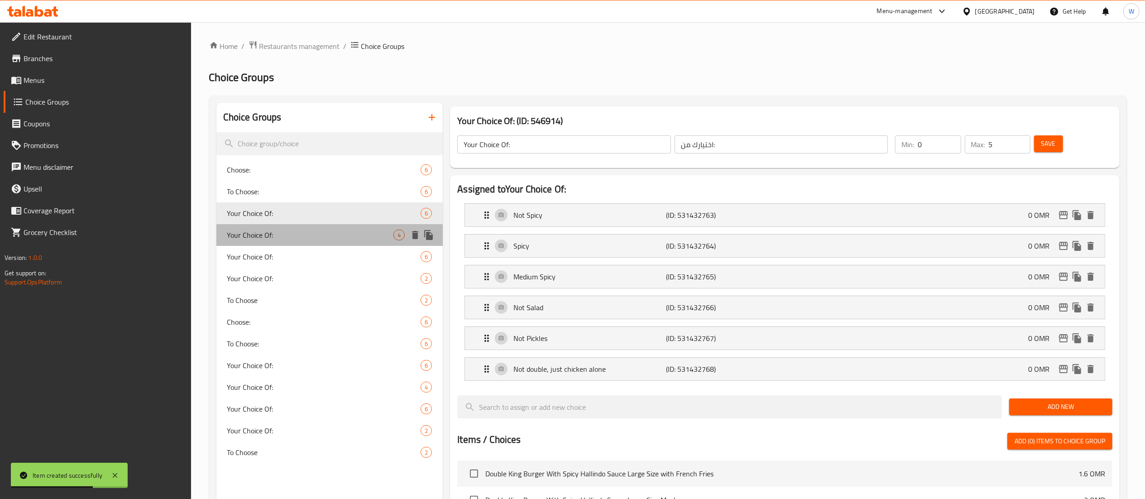
click at [353, 245] on div "Your Choice Of: 4" at bounding box center [329, 235] width 227 height 22
type input "إختيارك من:"
type input "1"
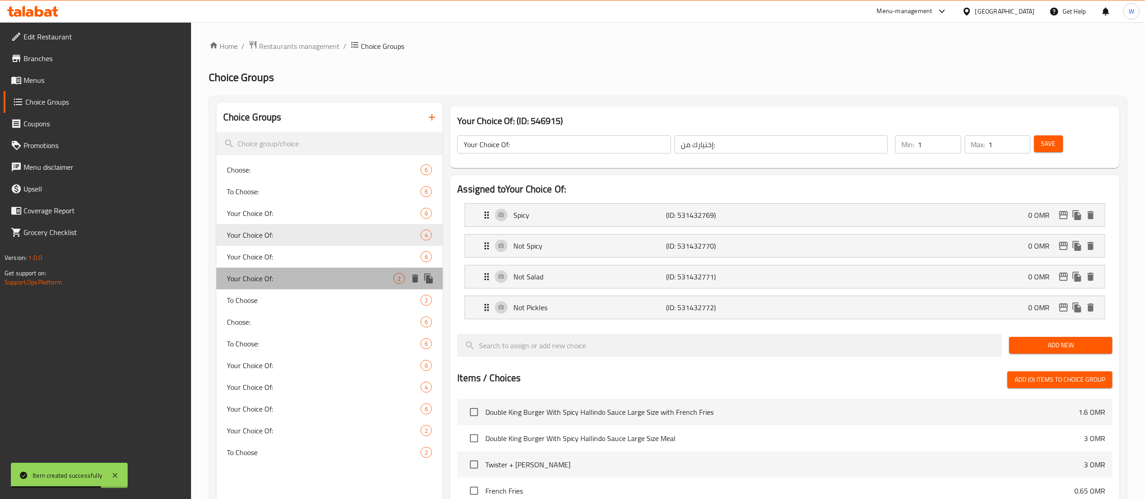
click at [353, 284] on span "Your Choice Of:" at bounding box center [310, 278] width 167 height 11
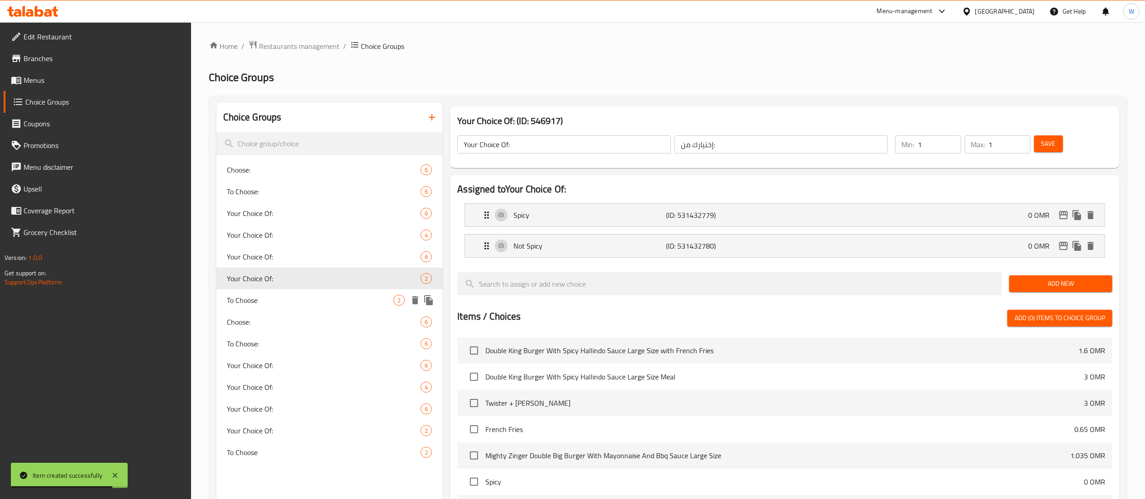
click at [355, 304] on span "To Choose" at bounding box center [310, 300] width 167 height 11
type input "To Choose"
type input "اختار"
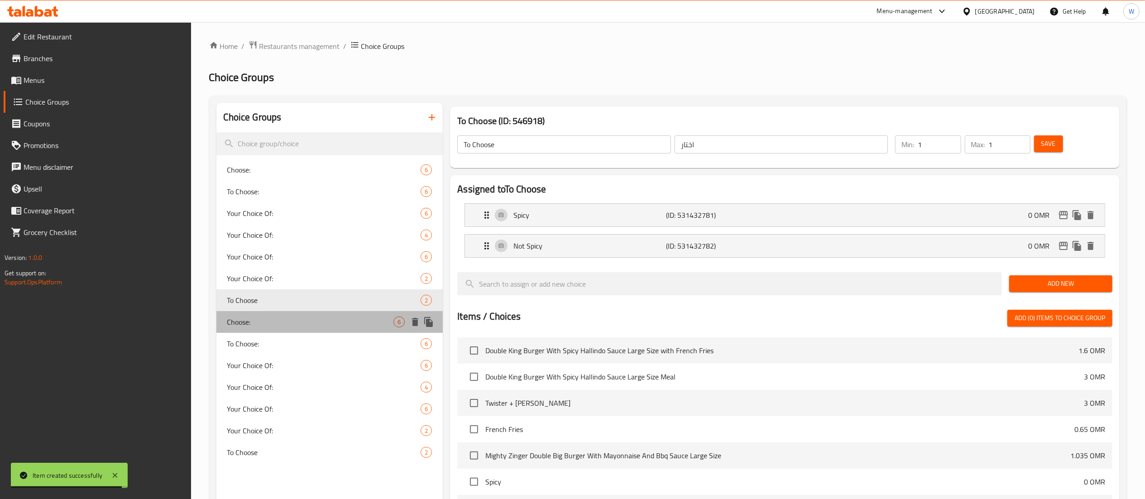
click at [355, 320] on span "Choose:" at bounding box center [310, 322] width 167 height 11
type input "Choose:"
type input "أختر:"
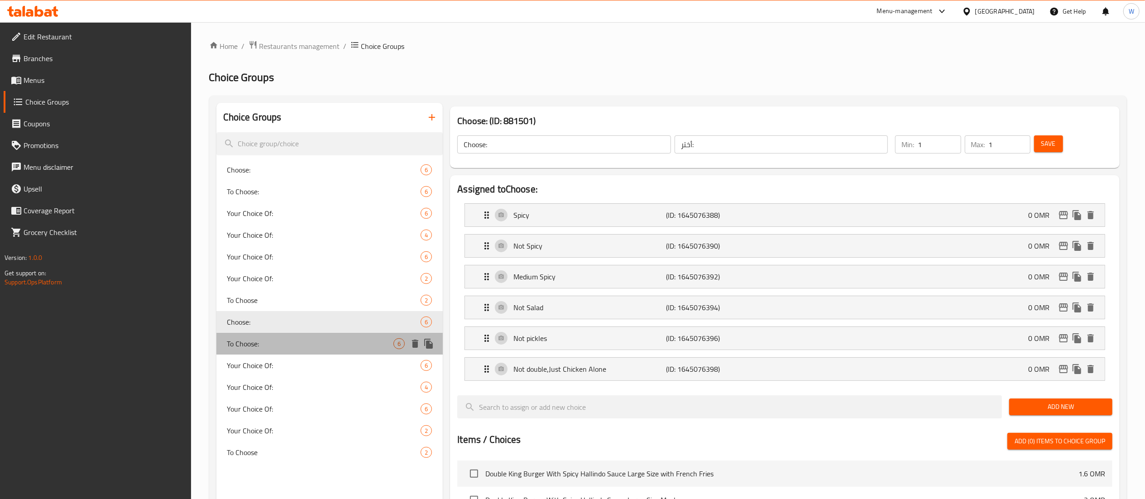
click at [355, 347] on span "To Choose:" at bounding box center [310, 343] width 167 height 11
type input "To Choose:"
type input "أختار:"
type input "0"
type input "5"
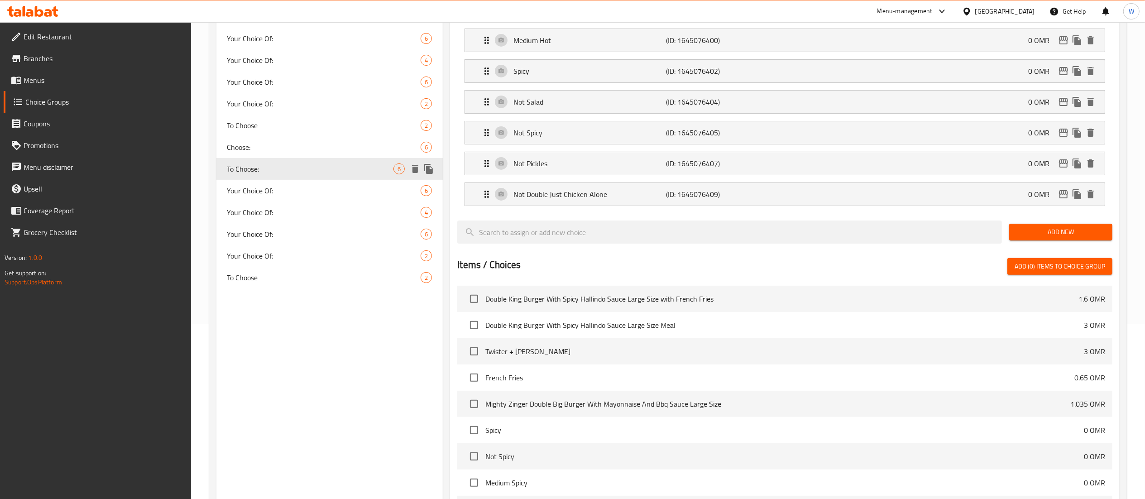
scroll to position [192, 0]
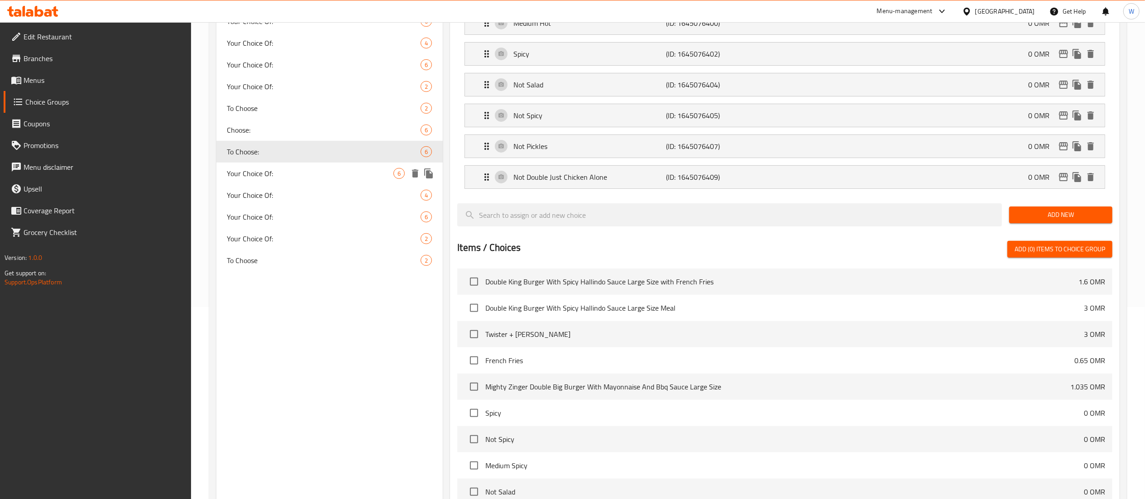
click at [351, 175] on span "Your Choice Of:" at bounding box center [310, 173] width 167 height 11
type input "Your Choice Of:"
click at [356, 204] on div "Your Choice Of: 4" at bounding box center [329, 195] width 227 height 22
type input "إختيارك من:"
type input "1"
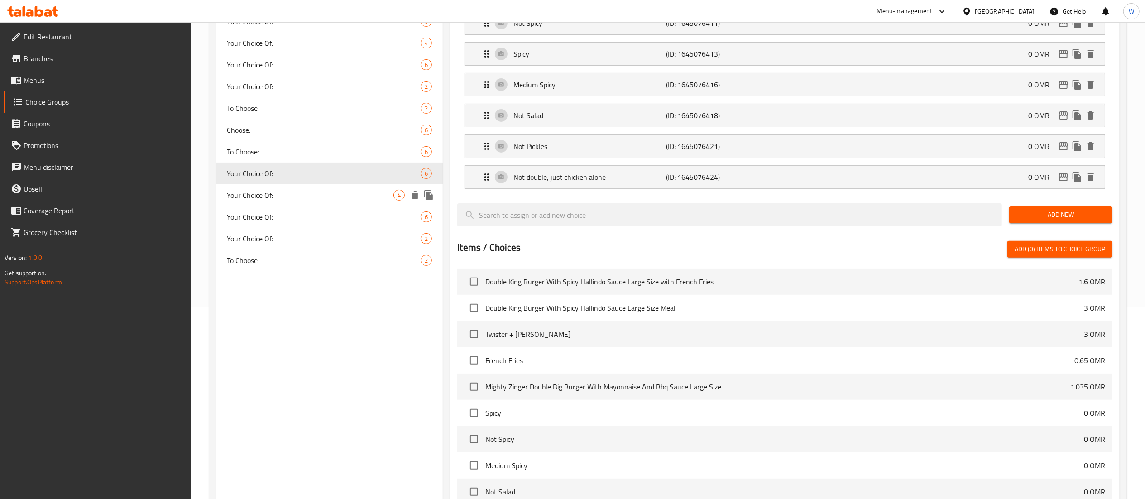
type input "1"
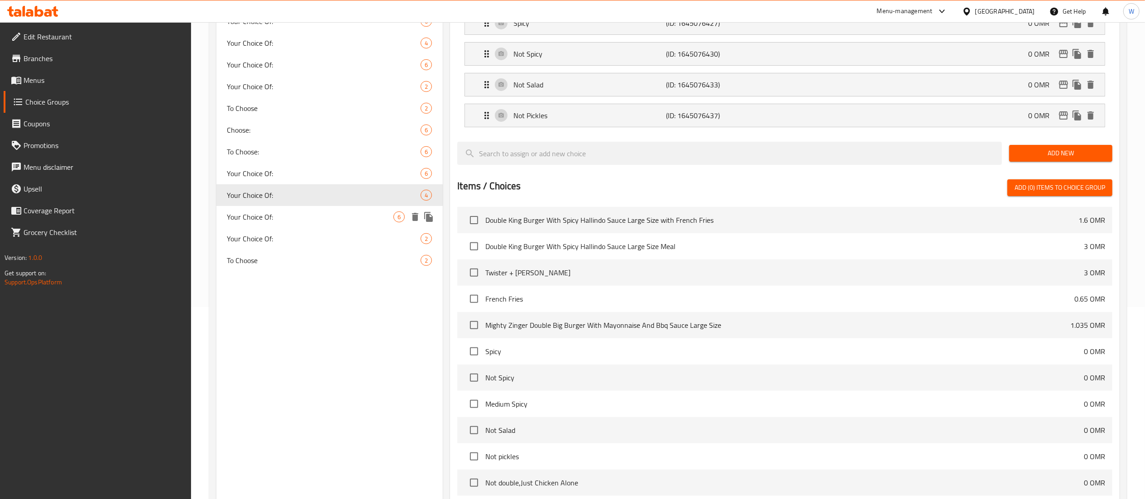
click at [362, 225] on div "Your Choice Of: 6" at bounding box center [329, 217] width 227 height 22
type input "0"
type input "5"
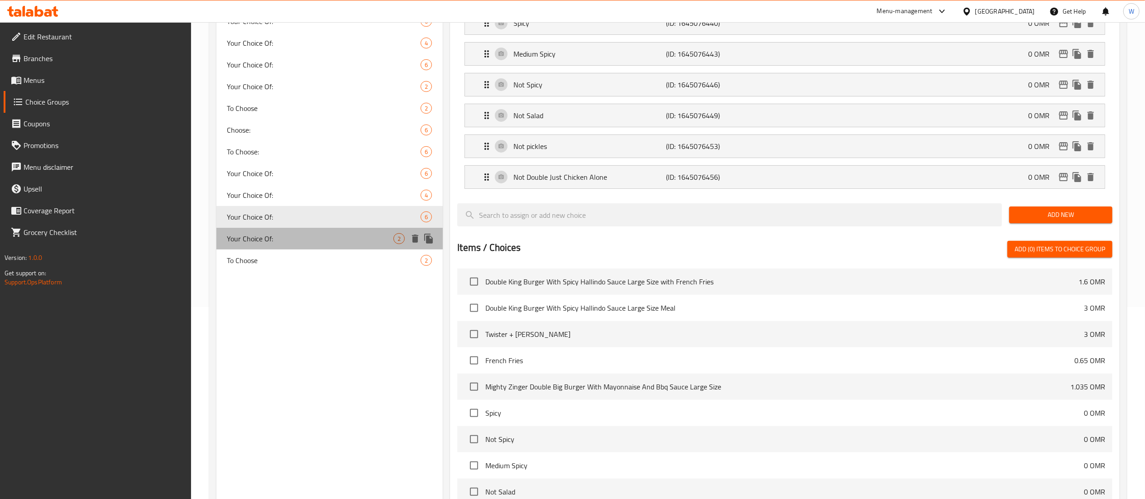
click at [360, 246] on div "Your Choice Of: 2" at bounding box center [329, 239] width 227 height 22
type input "1"
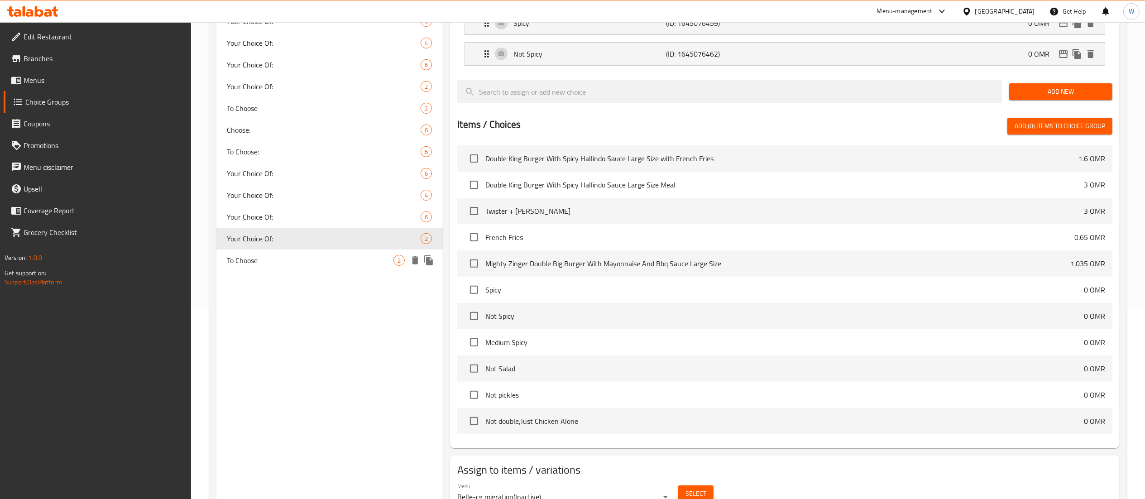
click at [366, 263] on span "To Choose" at bounding box center [310, 260] width 167 height 11
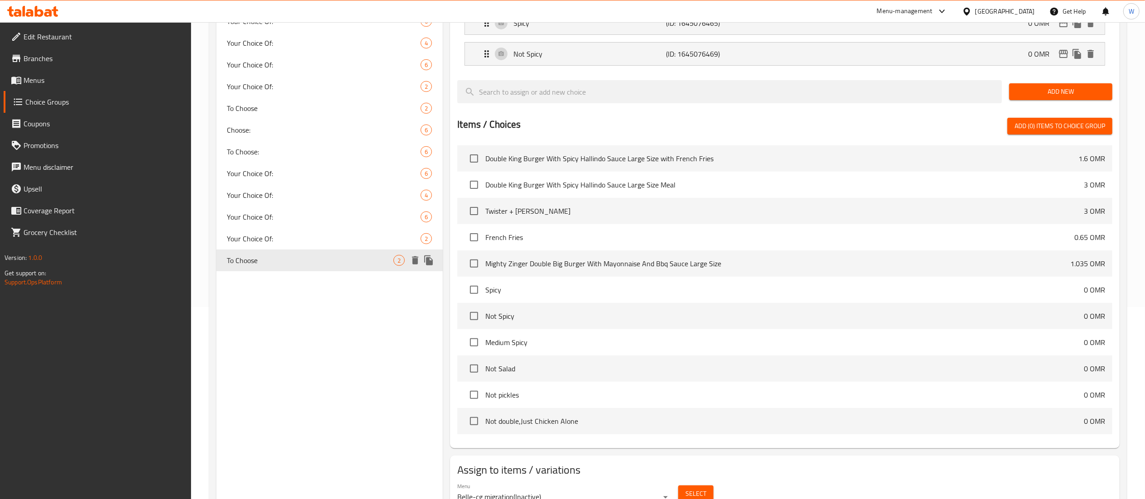
type input "To Choose"
type input "اختار"
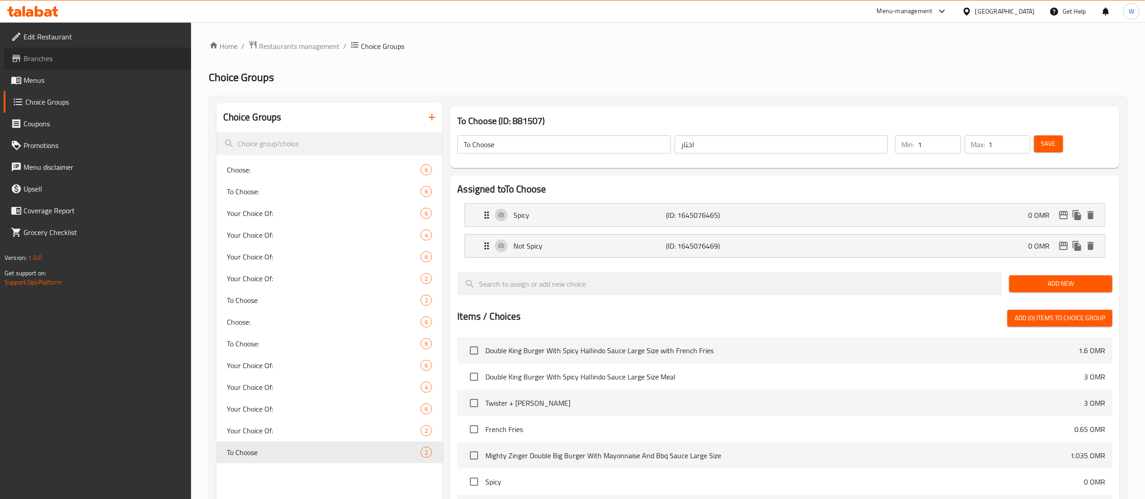
click at [108, 62] on span "Branches" at bounding box center [104, 58] width 160 height 11
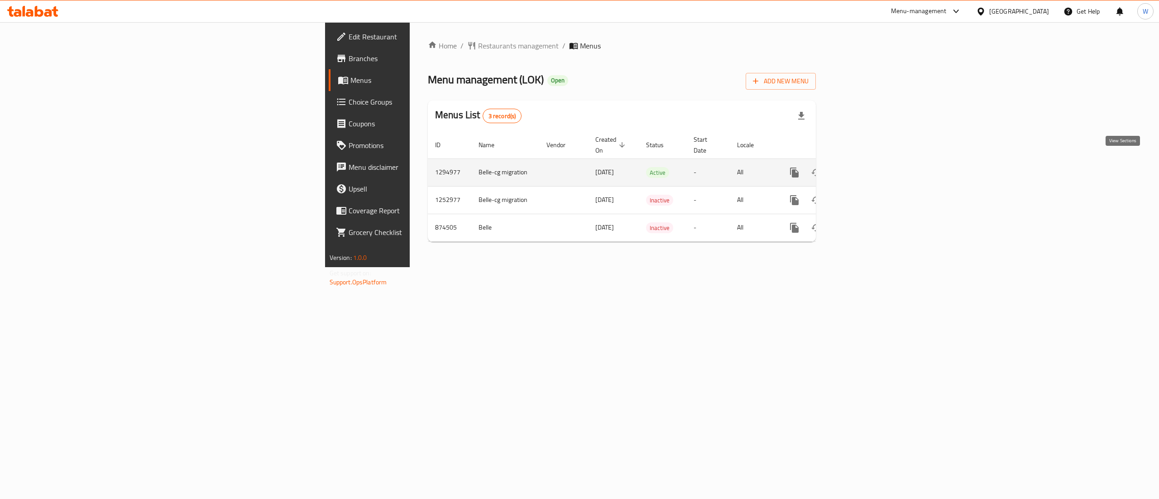
click at [871, 162] on link "enhanced table" at bounding box center [860, 173] width 22 height 22
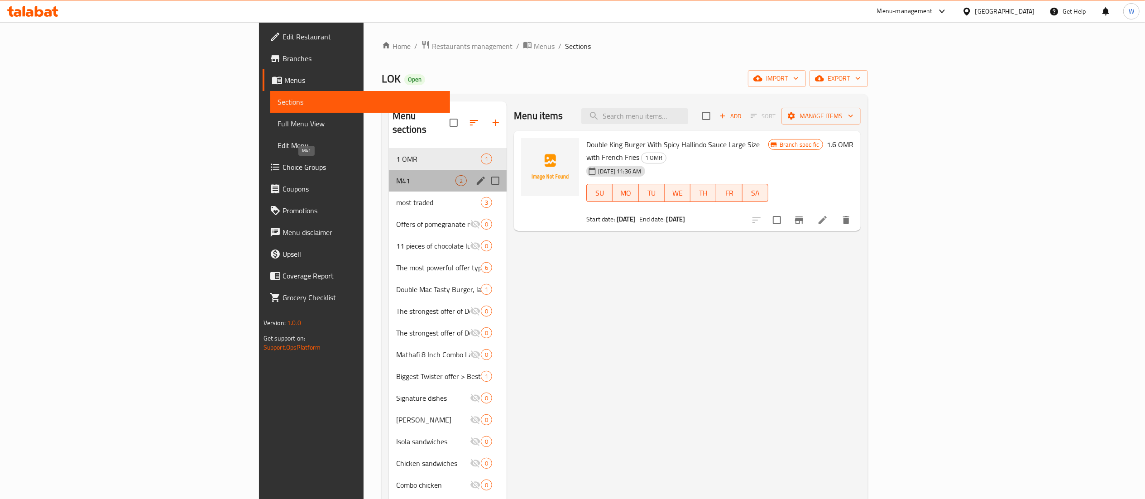
click at [396, 175] on span "M41" at bounding box center [425, 180] width 59 height 11
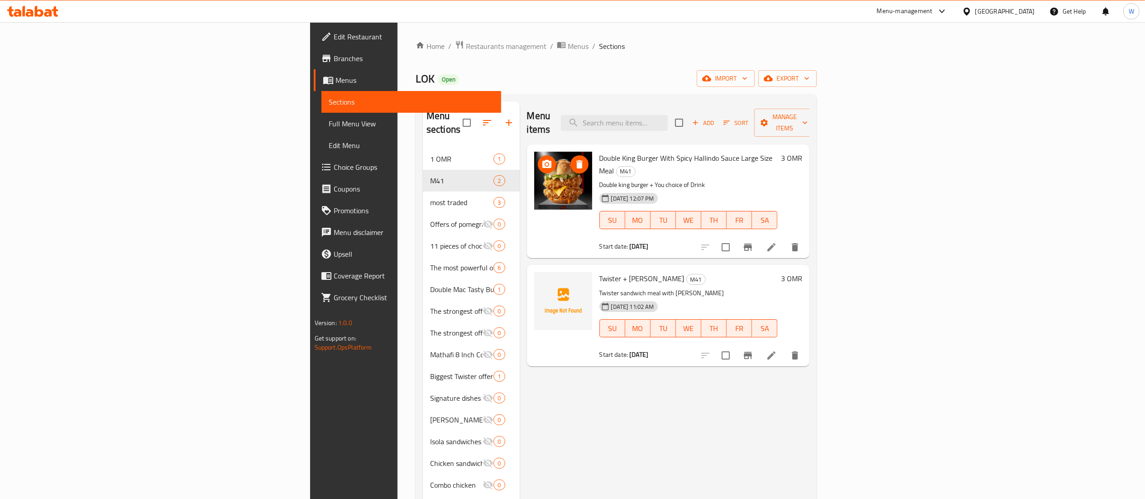
click at [534, 168] on img at bounding box center [563, 181] width 58 height 58
click at [542, 159] on icon "upload picture" at bounding box center [547, 164] width 11 height 11
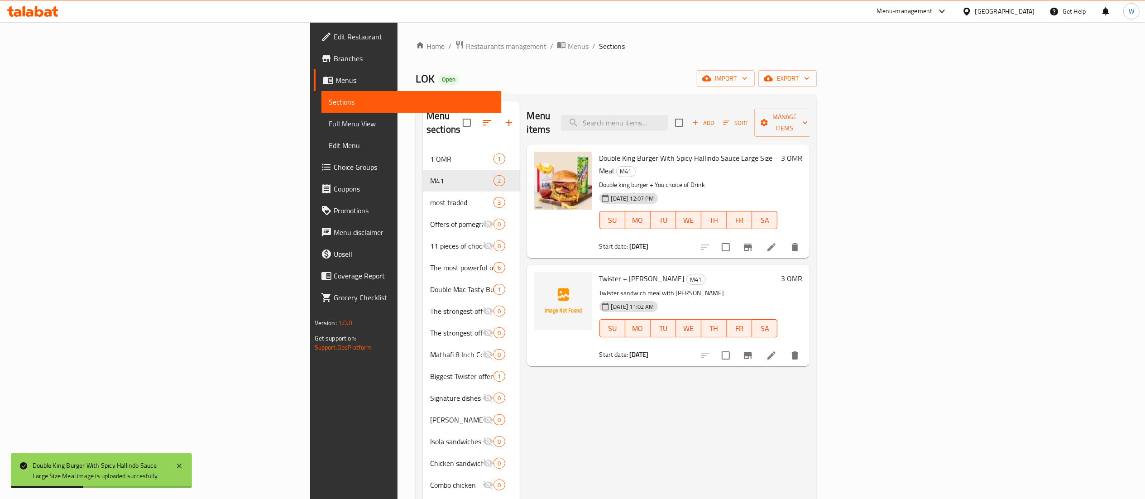
click at [531, 307] on div at bounding box center [563, 316] width 65 height 94
click at [534, 278] on img at bounding box center [563, 301] width 58 height 58
click at [538, 279] on span "upload picture" at bounding box center [547, 284] width 18 height 11
click at [466, 48] on span "Restaurants management" at bounding box center [506, 46] width 81 height 11
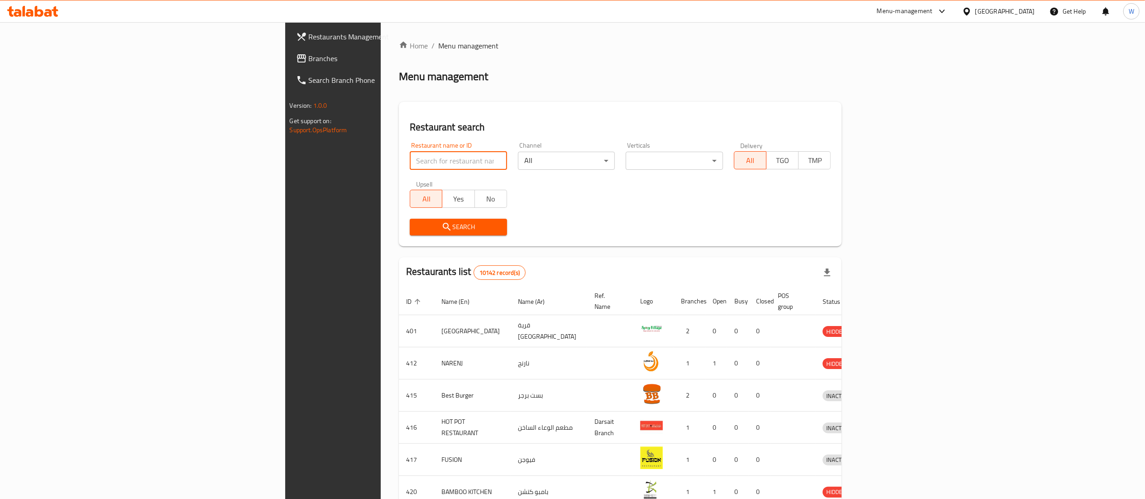
click at [410, 162] on input "search" at bounding box center [458, 161] width 97 height 18
paste input "20637"
type input "20637"
click at [442, 230] on icon "submit" at bounding box center [447, 226] width 11 height 11
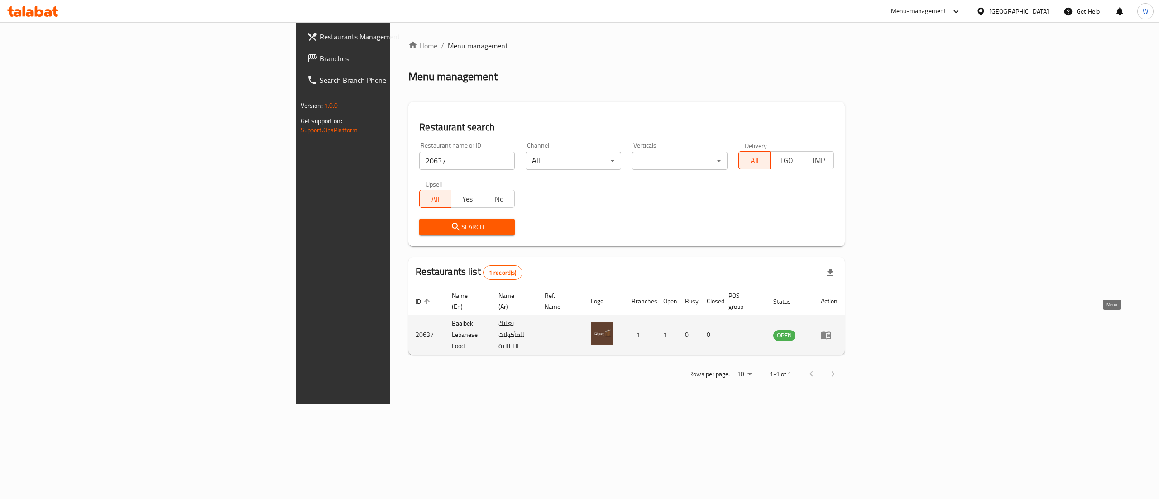
click at [832, 330] on icon "enhanced table" at bounding box center [826, 335] width 11 height 11
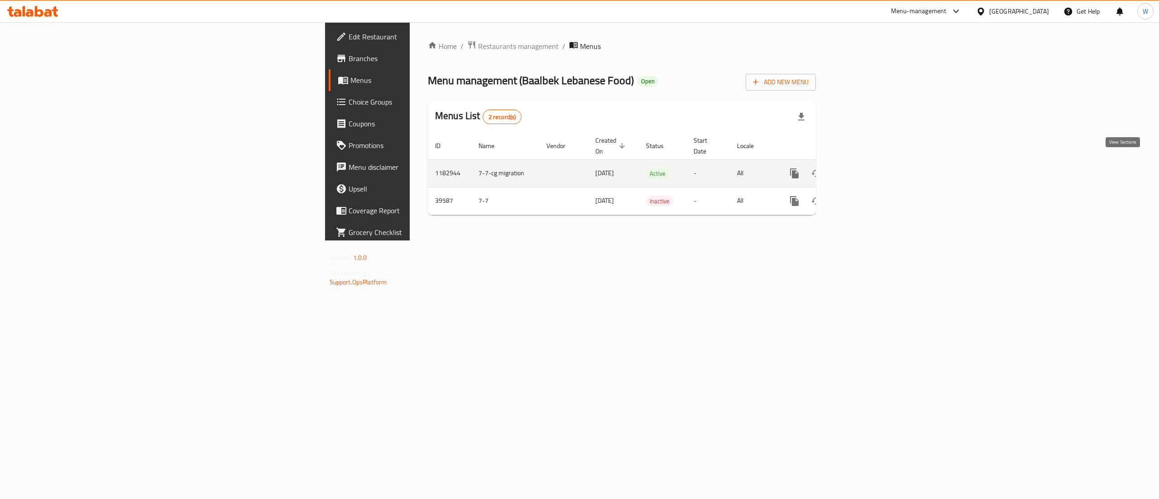
click at [865, 168] on icon "enhanced table" at bounding box center [860, 173] width 11 height 11
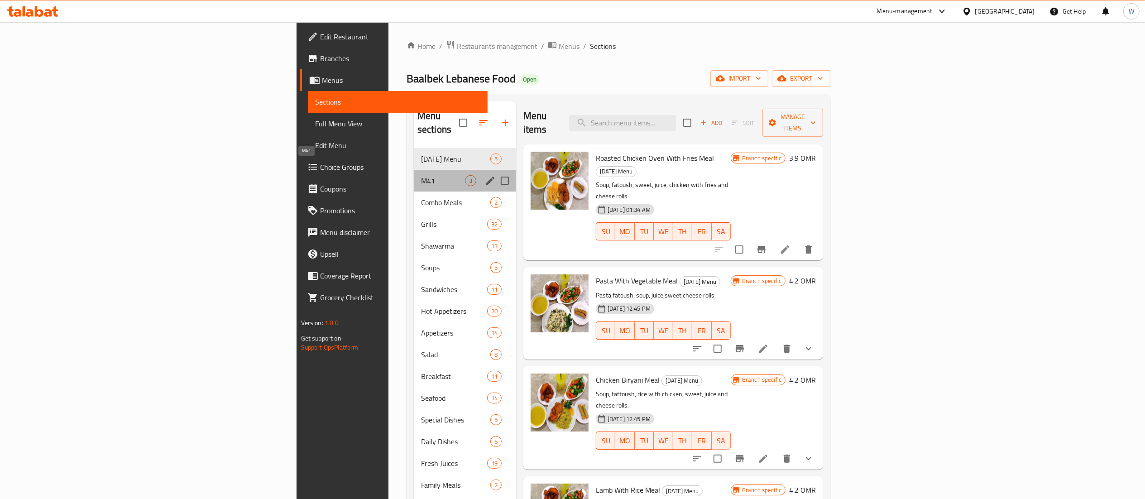
click at [421, 175] on span "M41" at bounding box center [443, 180] width 44 height 11
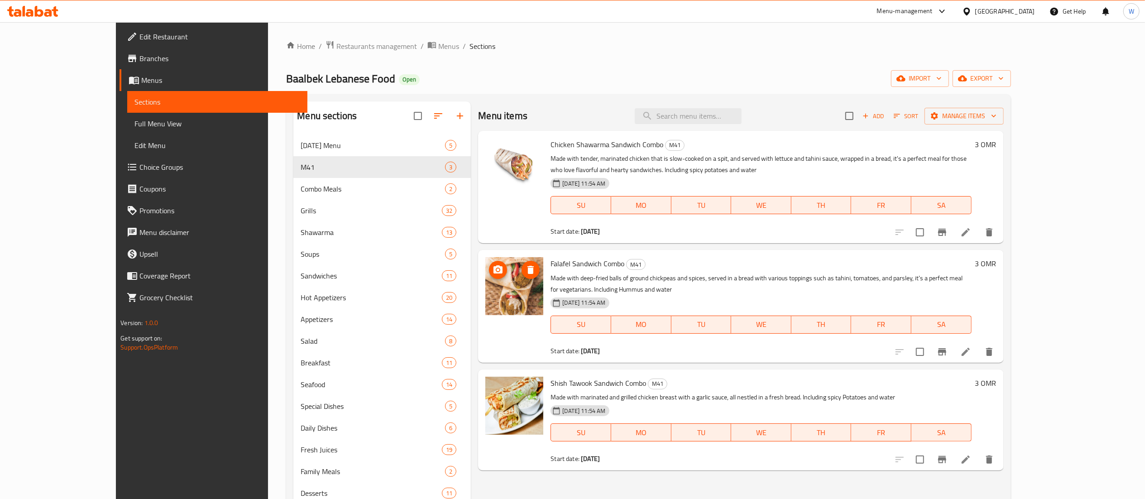
click at [499, 281] on img at bounding box center [514, 286] width 58 height 58
click at [489, 264] on button "upload picture" at bounding box center [498, 270] width 18 height 18
click at [486, 307] on img at bounding box center [514, 286] width 58 height 58
click at [489, 277] on button "upload picture" at bounding box center [498, 270] width 18 height 18
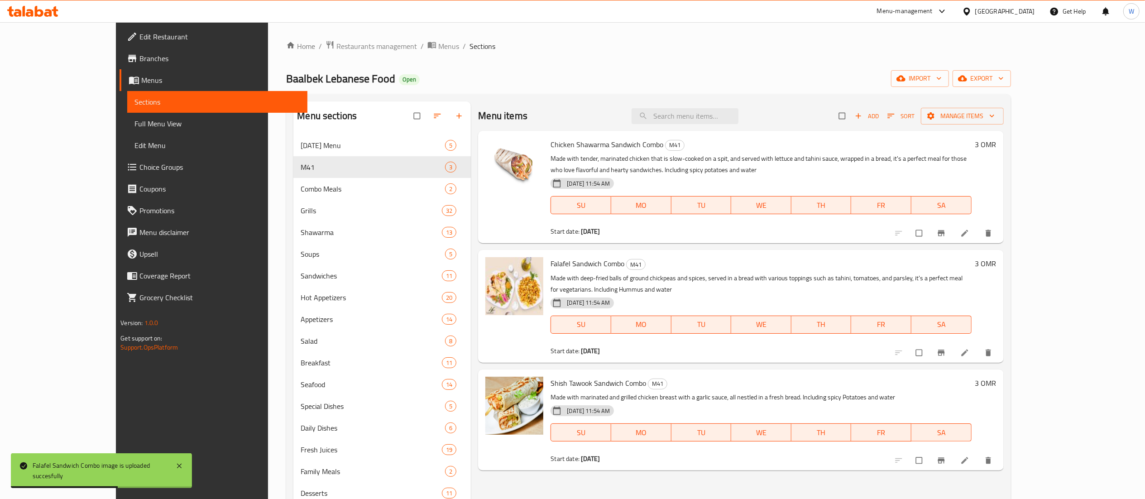
click at [295, 65] on div "Home / Restaurants management / Menus / Sections Baalbek Lebanese Food Open imp…" at bounding box center [648, 323] width 725 height 567
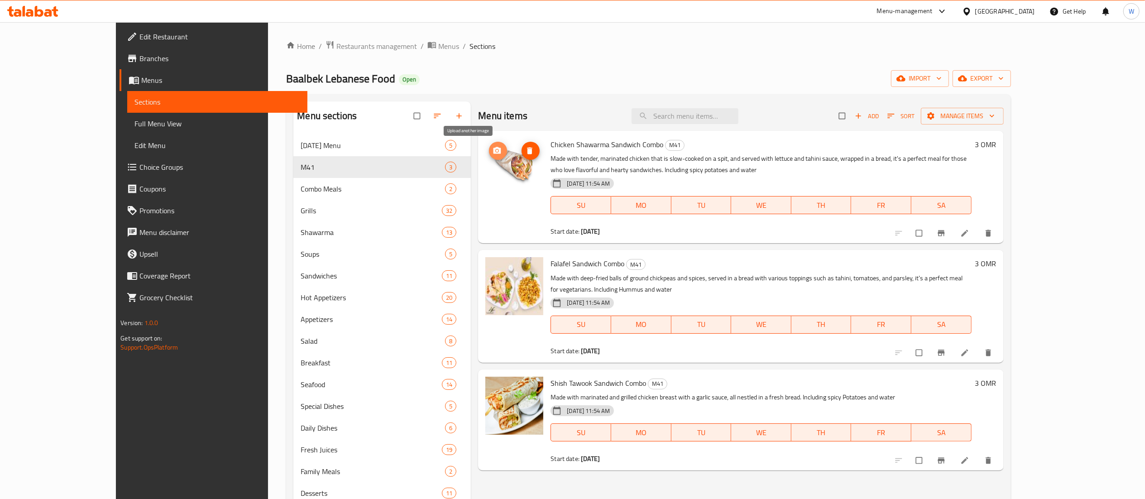
click at [489, 158] on button "upload picture" at bounding box center [498, 151] width 18 height 18
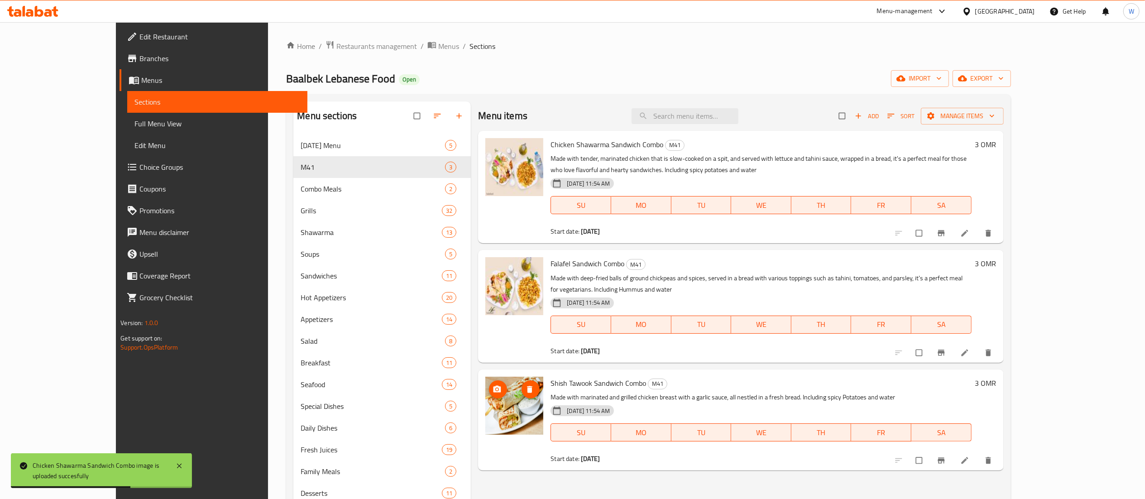
click at [509, 392] on img at bounding box center [514, 406] width 58 height 58
click at [489, 385] on span "upload picture" at bounding box center [498, 389] width 18 height 9
